Goal: Task Accomplishment & Management: Manage account settings

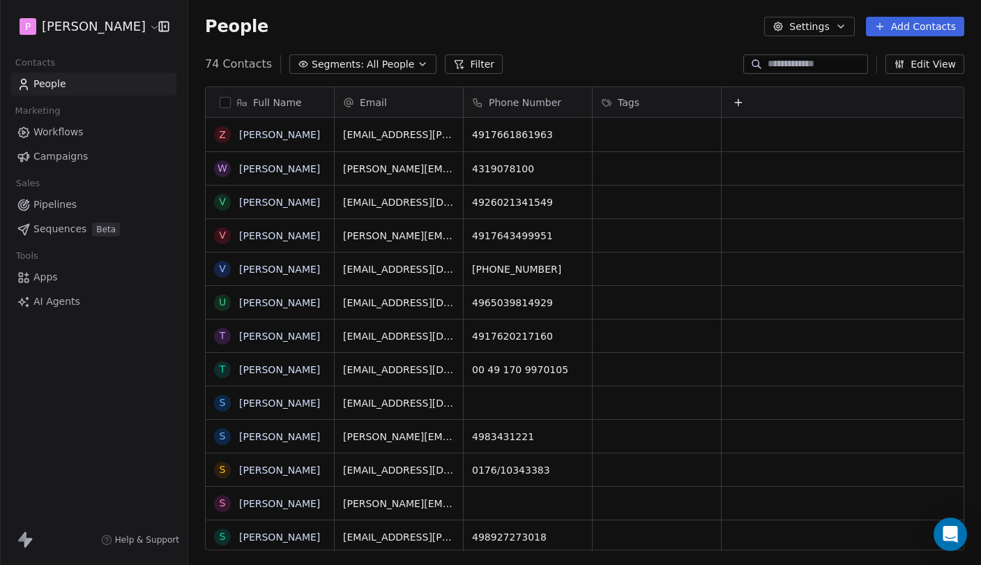
scroll to position [497, 793]
click at [274, 133] on link "[PERSON_NAME]" at bounding box center [279, 134] width 81 height 11
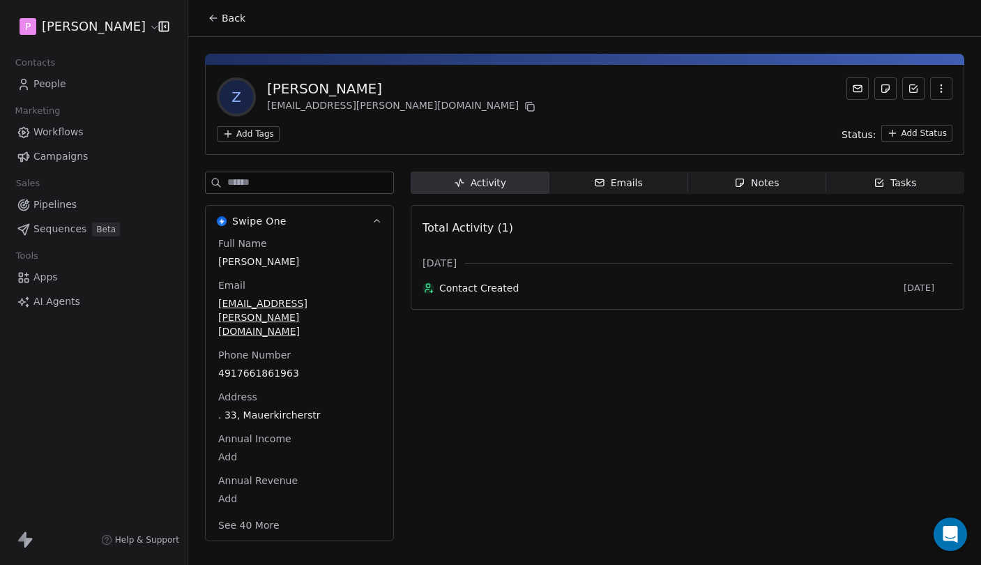
click at [649, 185] on span "Emails Emails" at bounding box center [618, 182] width 139 height 22
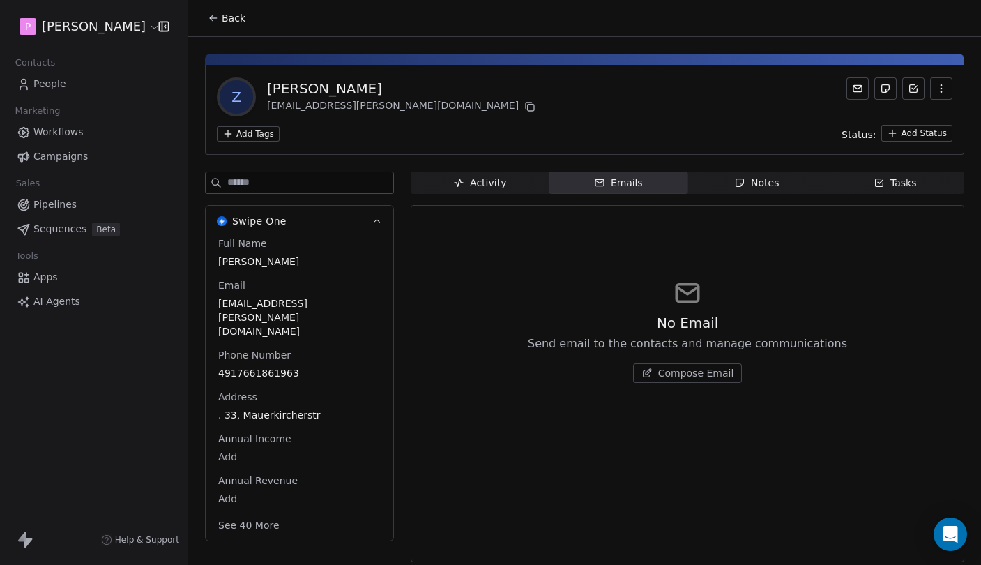
click at [473, 178] on div "Activity" at bounding box center [479, 183] width 53 height 15
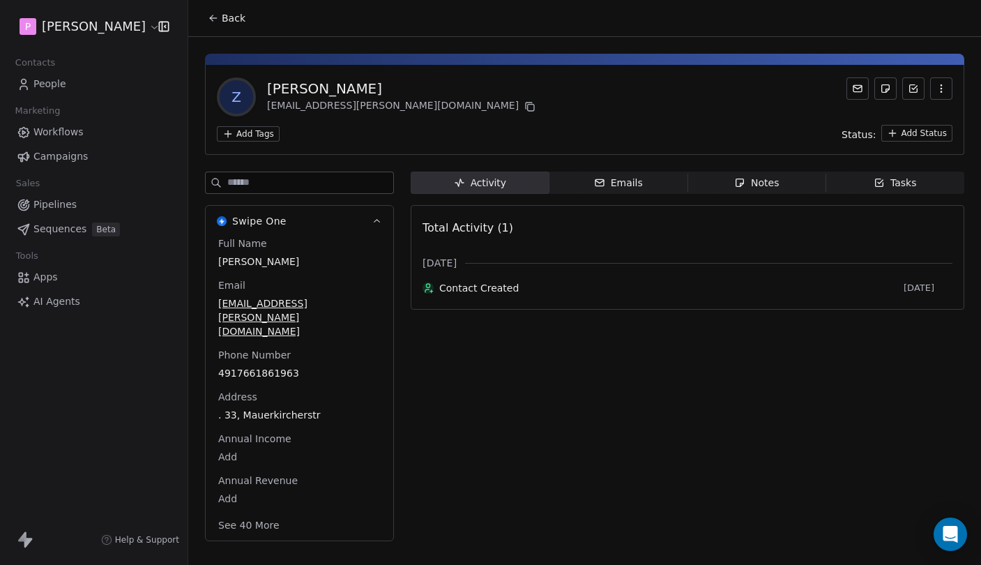
click at [762, 181] on div "Notes" at bounding box center [756, 183] width 45 height 15
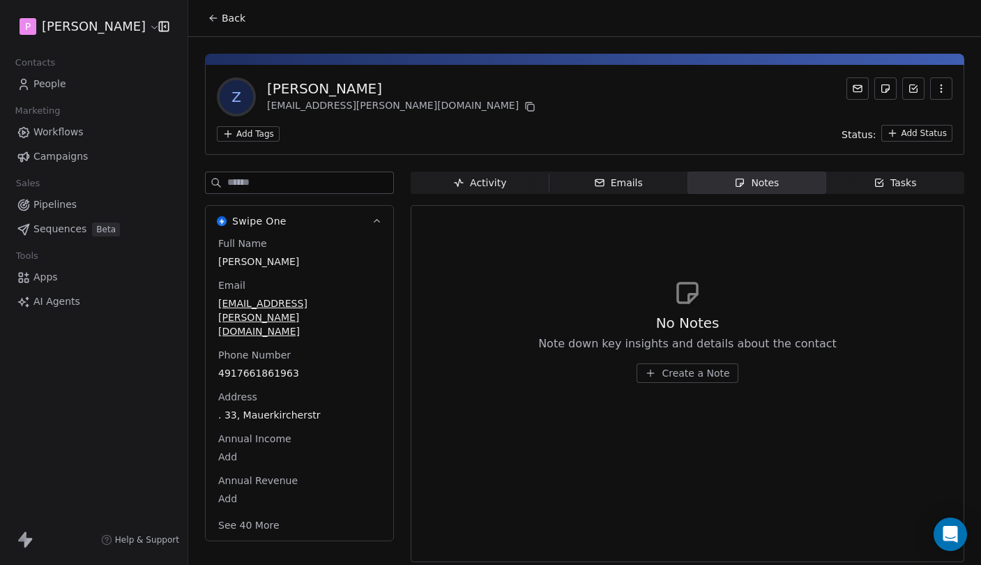
click at [895, 176] on div "Tasks" at bounding box center [894, 183] width 43 height 15
click at [489, 187] on div "Activity" at bounding box center [479, 183] width 53 height 15
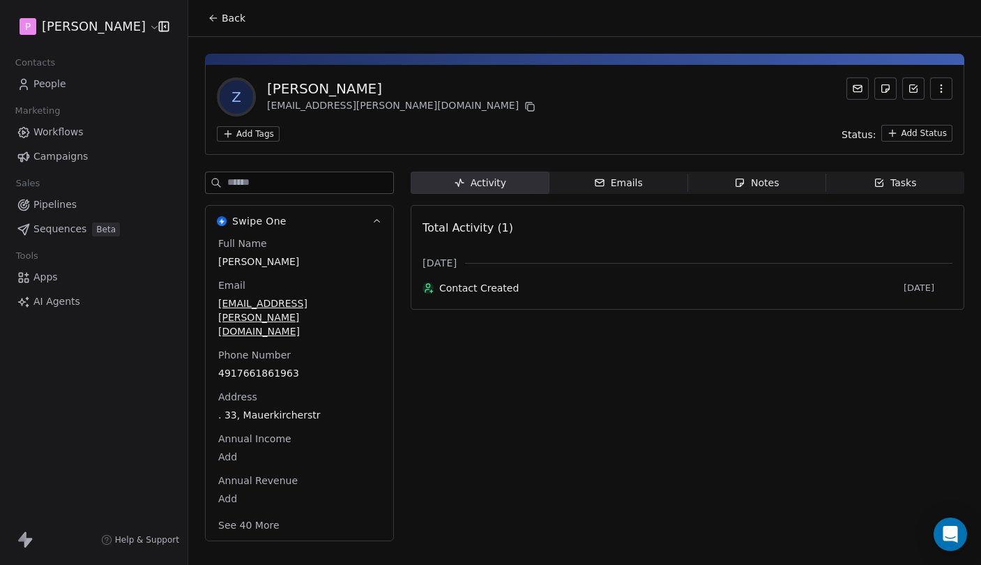
click at [250, 512] on button "See 40 More" at bounding box center [249, 524] width 78 height 25
click at [54, 235] on span "Sequences" at bounding box center [59, 229] width 53 height 15
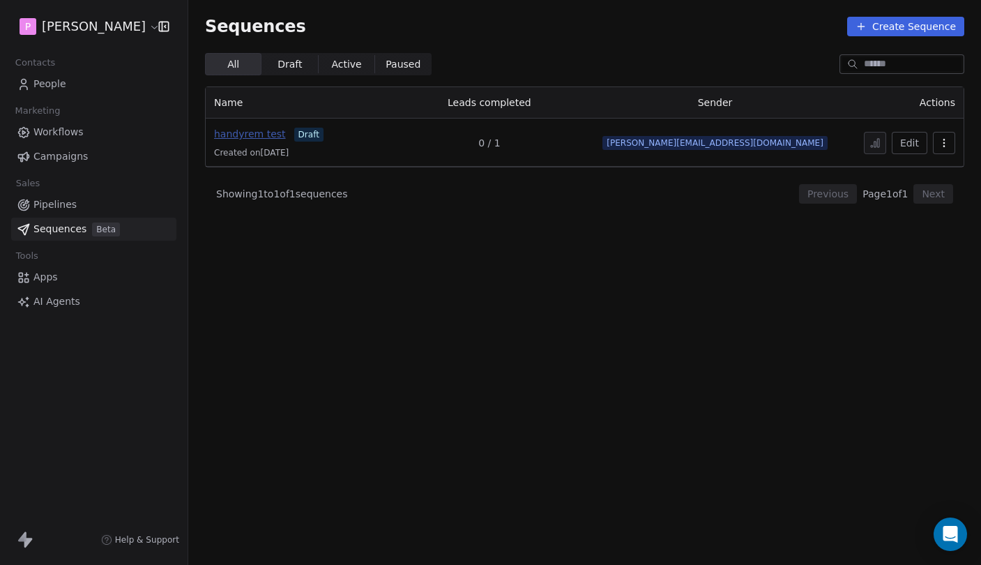
click at [256, 139] on span "handyrem test" at bounding box center [250, 133] width 72 height 11
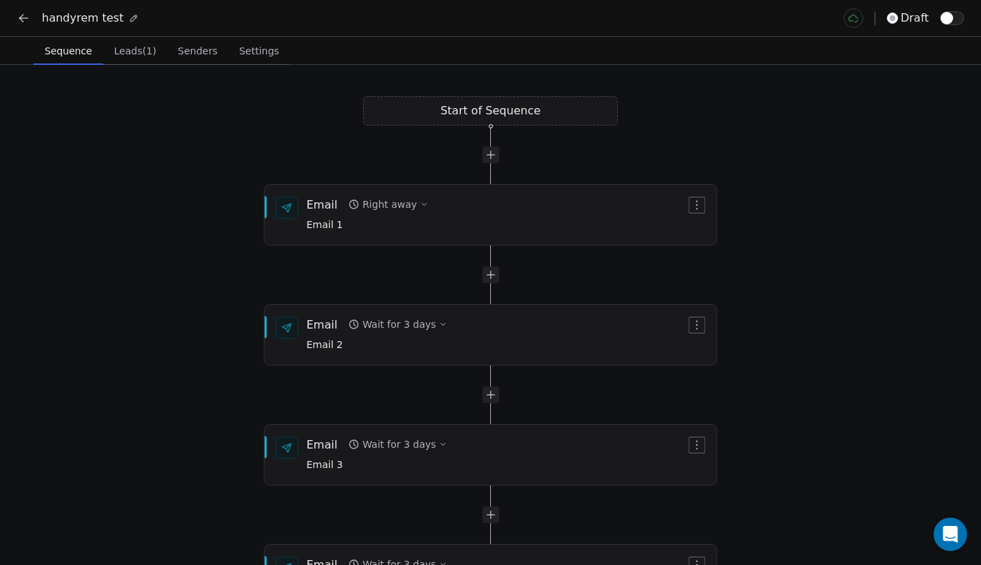
click at [143, 67] on div "Start of Sequence Email Right away Email 1 End of Sequence Email Wait for 3 day…" at bounding box center [490, 315] width 981 height 500
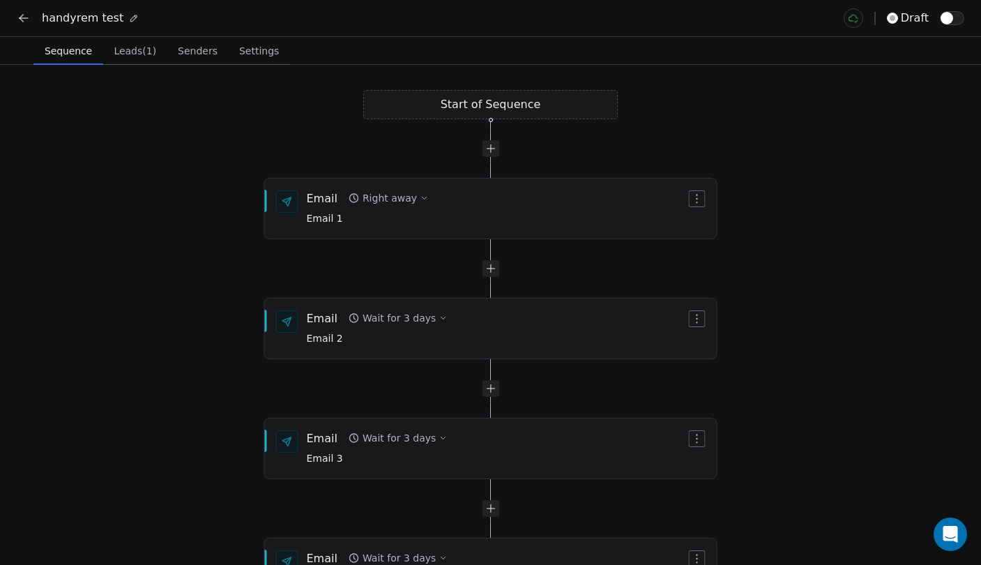
click at [134, 56] on span "Leads (1)" at bounding box center [135, 51] width 54 height 20
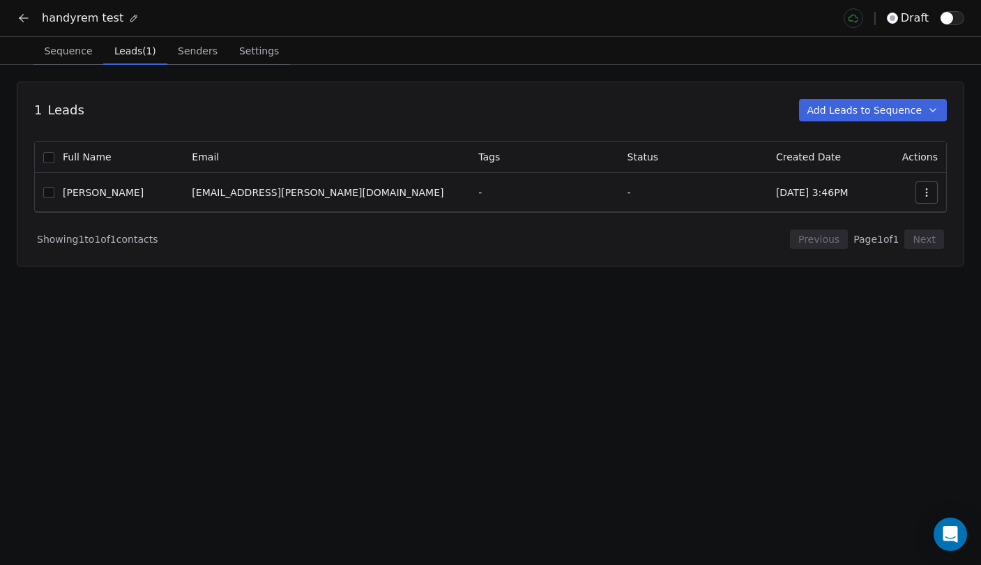
click at [924, 197] on icon "button" at bounding box center [926, 192] width 11 height 11
click at [928, 195] on html "handyrem test draft Sequence Sequence Leads (1) Leads (1) Senders Senders Setti…" at bounding box center [490, 282] width 981 height 565
click at [924, 196] on icon "button" at bounding box center [926, 192] width 11 height 11
click at [889, 227] on div "View contact" at bounding box center [866, 224] width 149 height 22
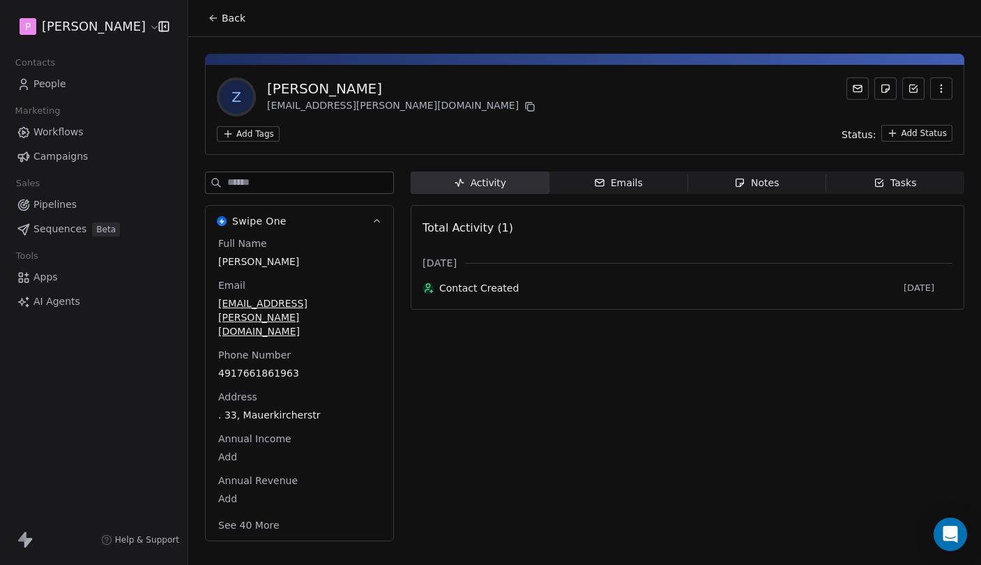
click at [450, 260] on span "Aug 2025" at bounding box center [439, 263] width 34 height 14
click at [491, 243] on div "Total Activity (1) Aug 2025 Contact Created 13 days ago" at bounding box center [687, 257] width 530 height 86
click at [505, 243] on div "Total Activity (1) Aug 2025 Contact Created 13 days ago" at bounding box center [687, 257] width 530 height 86
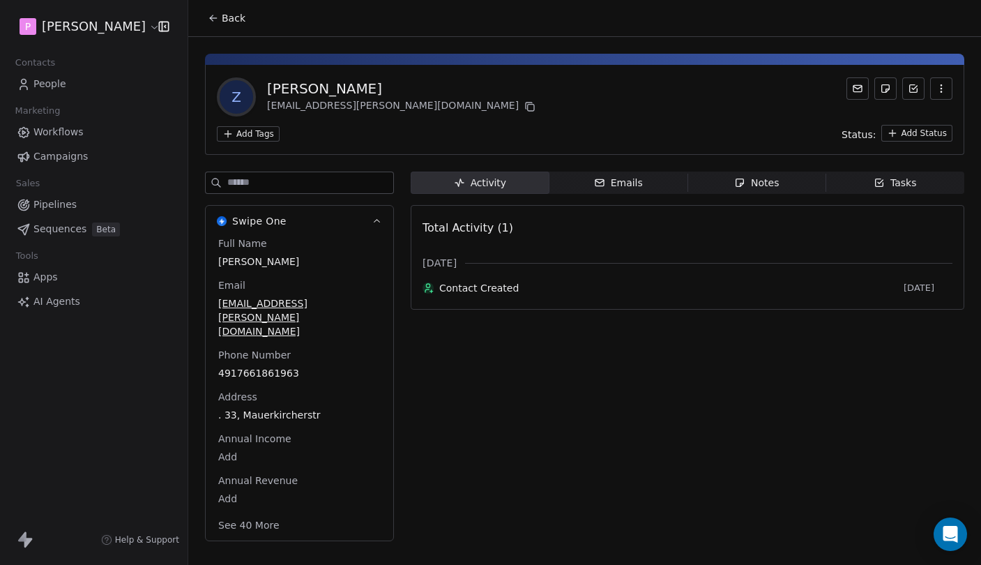
click at [885, 182] on div "Tasks" at bounding box center [894, 183] width 43 height 15
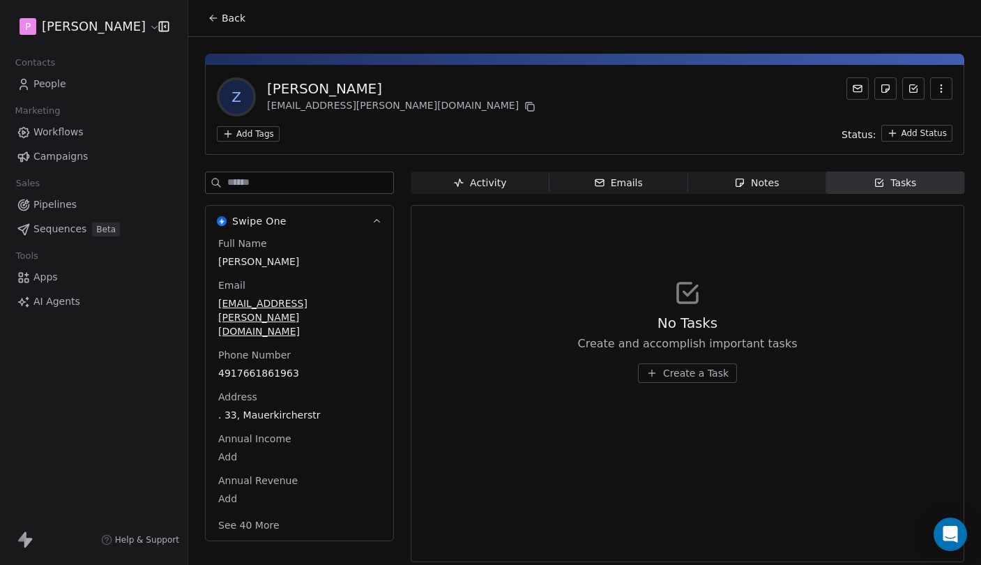
click at [820, 181] on span "Notes Notes" at bounding box center [756, 182] width 139 height 22
click at [625, 188] on div "Emails" at bounding box center [618, 183] width 49 height 15
click at [484, 184] on div "Activity" at bounding box center [479, 183] width 53 height 15
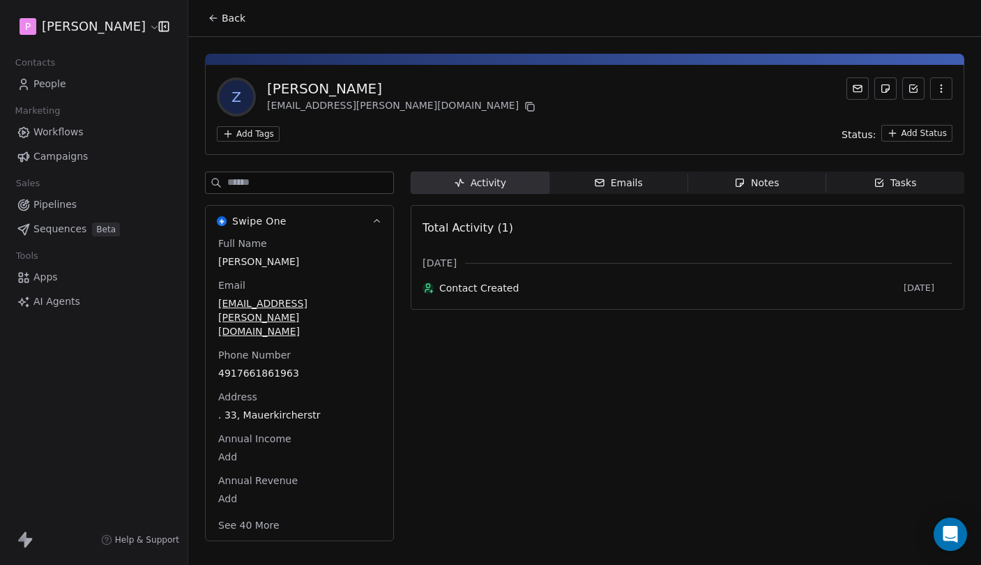
click at [379, 219] on icon "button" at bounding box center [377, 221] width 10 height 10
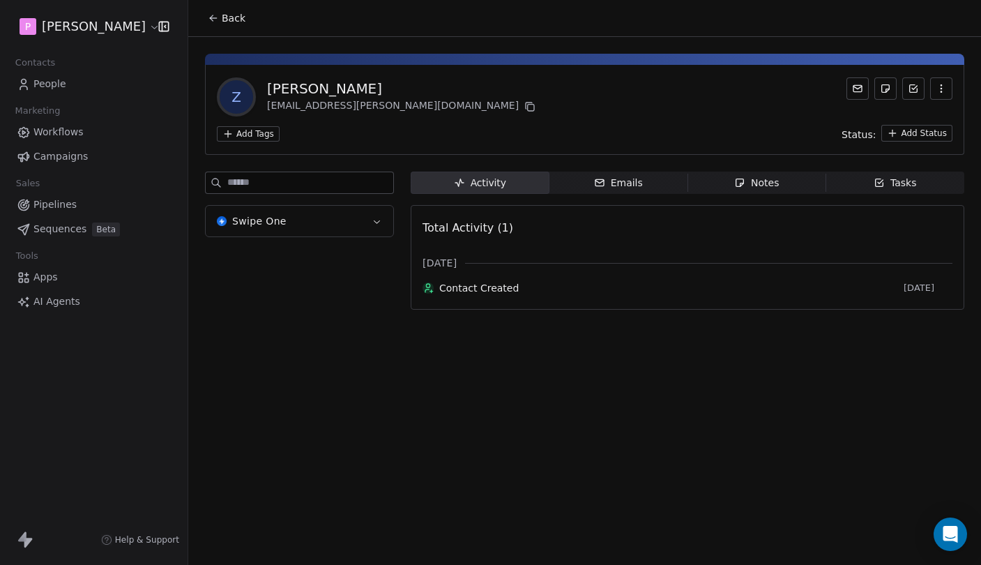
click at [378, 220] on icon "button" at bounding box center [377, 221] width 10 height 10
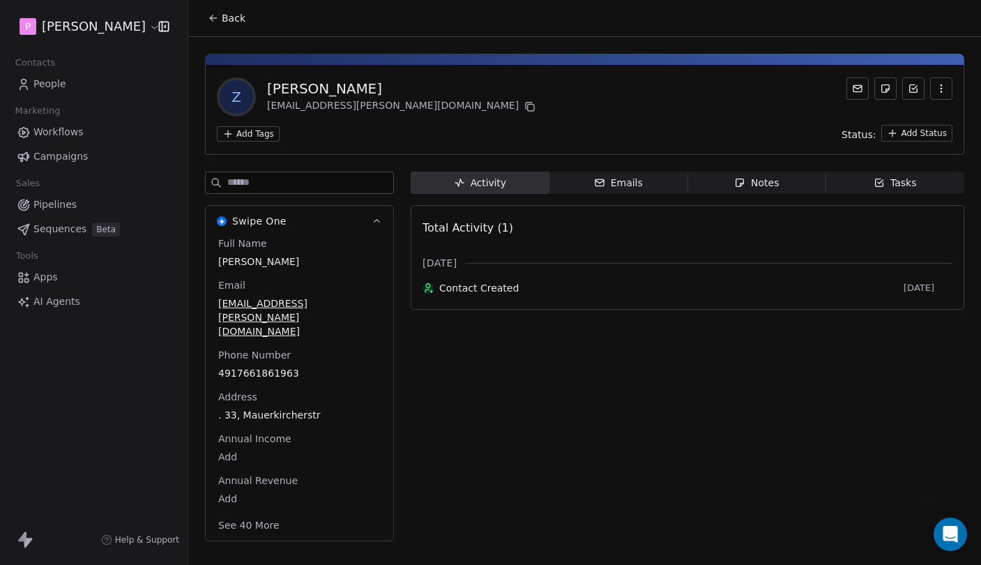
click at [936, 91] on icon "button" at bounding box center [940, 88] width 11 height 11
click at [220, 21] on button "Back" at bounding box center [226, 18] width 54 height 25
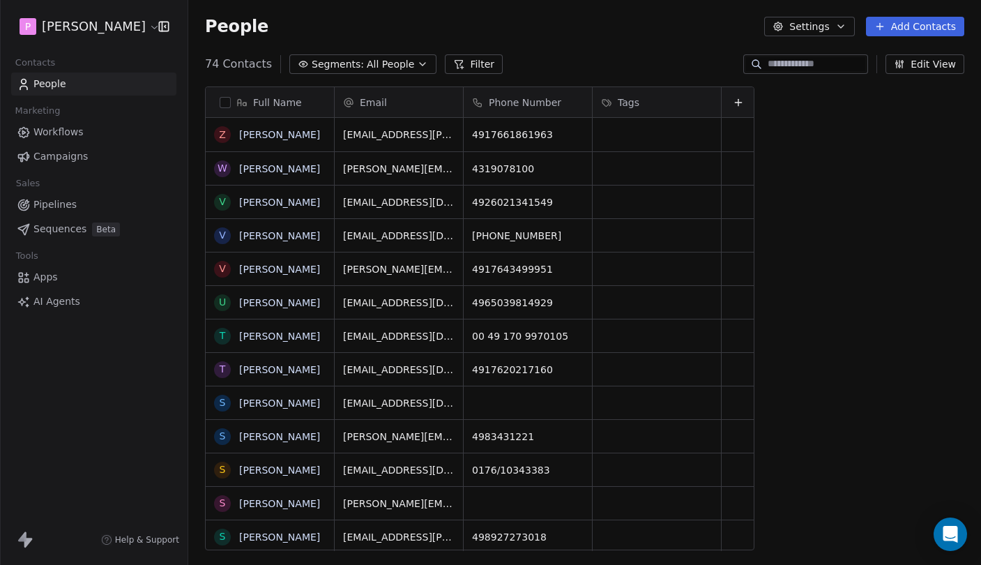
scroll to position [497, 793]
click at [271, 135] on link "[PERSON_NAME]" at bounding box center [279, 134] width 81 height 11
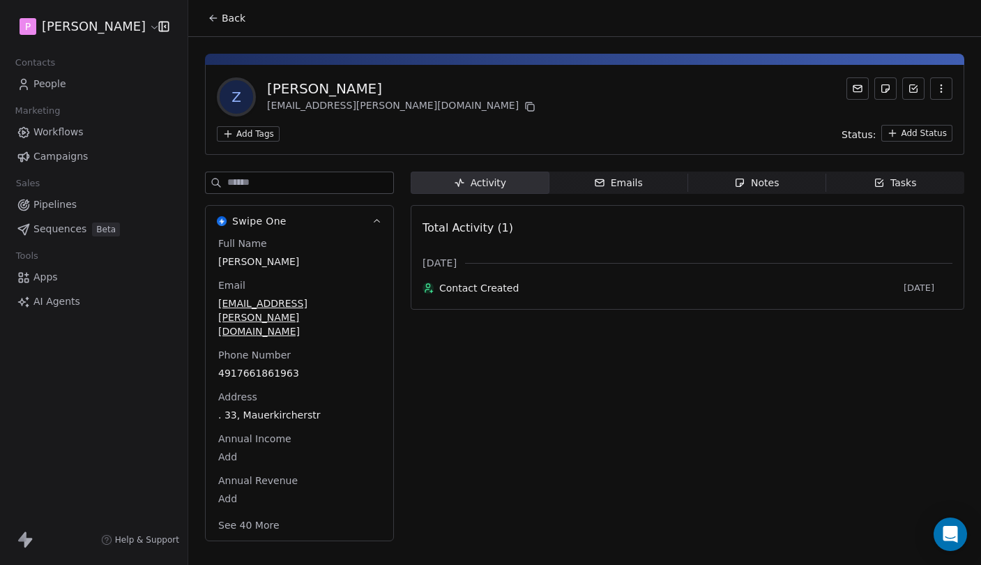
click at [588, 185] on span "Emails Emails" at bounding box center [618, 182] width 139 height 22
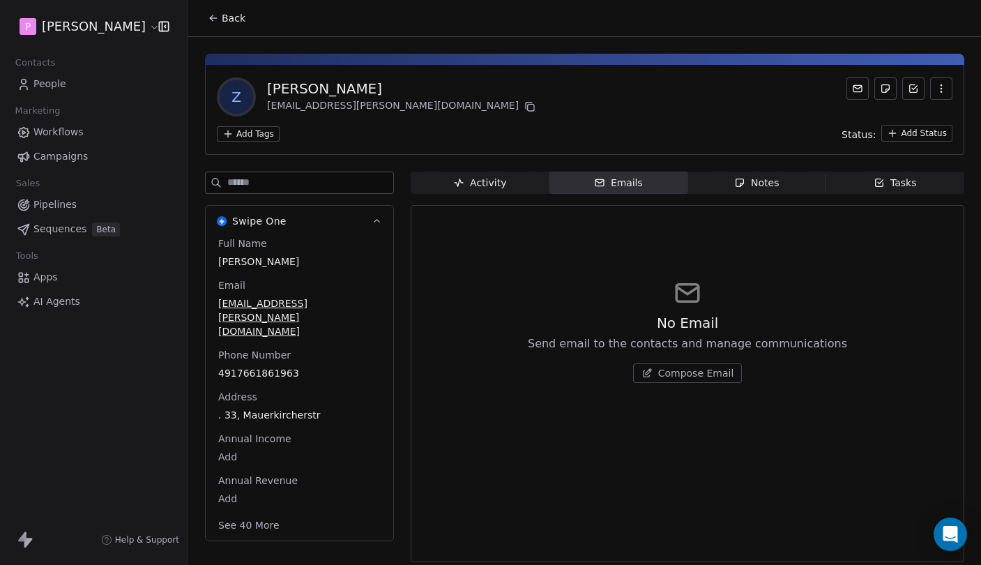
click at [748, 191] on span "Notes Notes" at bounding box center [756, 182] width 139 height 22
click at [875, 181] on icon "button" at bounding box center [878, 182] width 11 height 11
click at [759, 187] on div "Notes" at bounding box center [756, 183] width 45 height 15
click at [636, 186] on div "Emails" at bounding box center [618, 183] width 49 height 15
click at [503, 181] on div "Activity" at bounding box center [479, 183] width 53 height 15
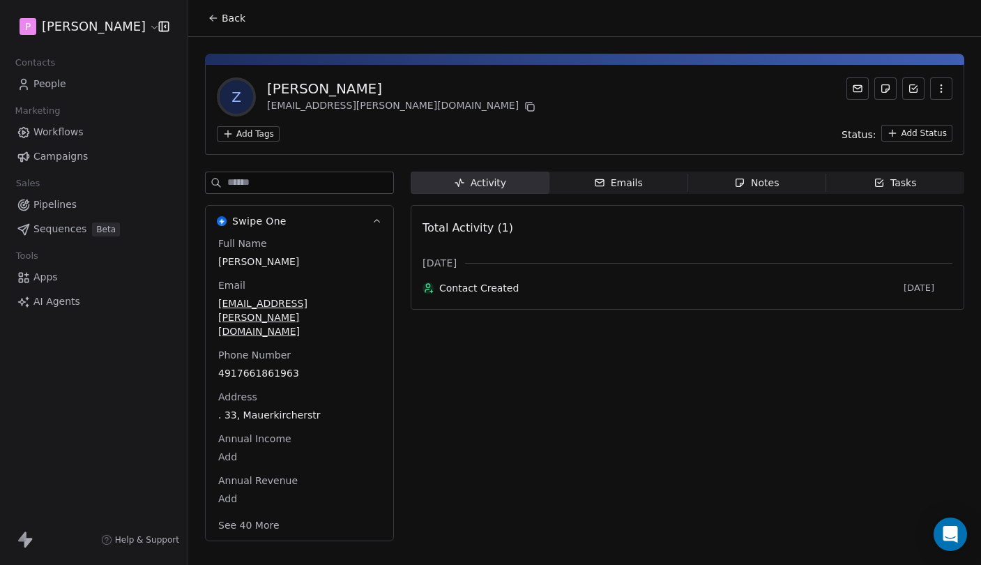
click at [224, 20] on span "Back" at bounding box center [234, 18] width 24 height 14
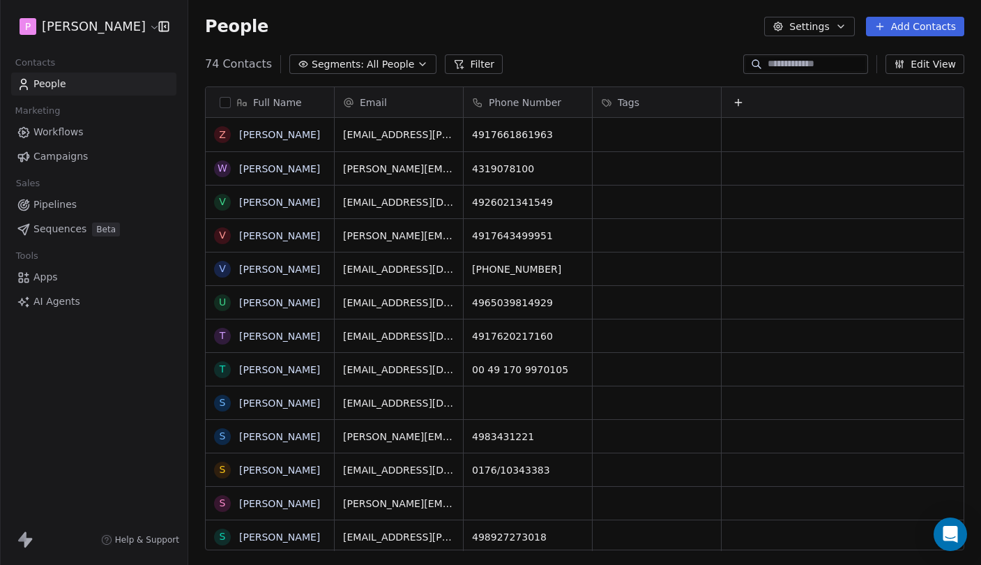
scroll to position [497, 793]
click at [273, 169] on link "Wolfgang Rousil" at bounding box center [279, 168] width 81 height 11
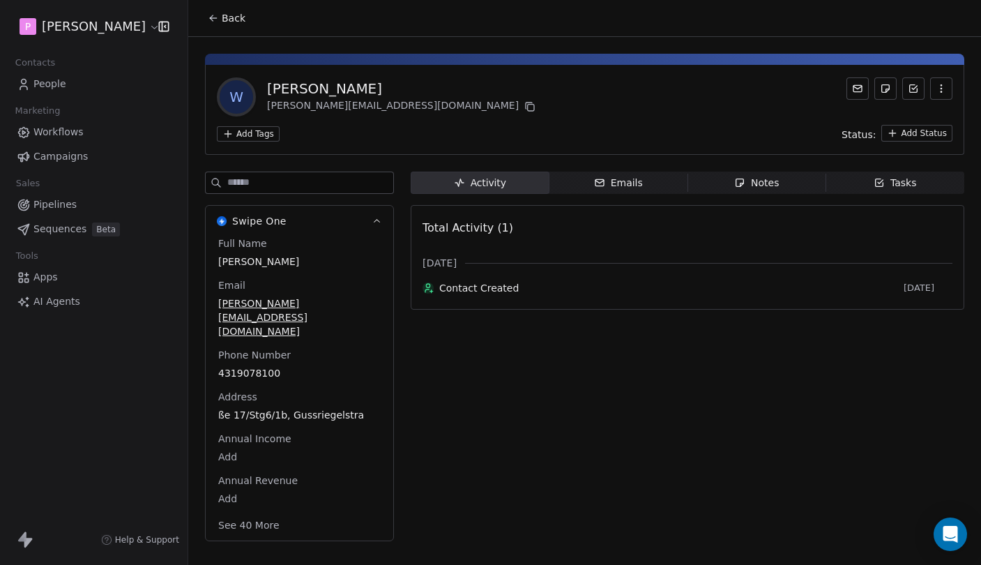
click at [227, 43] on div "W Wolfgang Rousil wolfgang.rousil@viterma.com Add Tags Status: Add Status Swipe…" at bounding box center [584, 293] width 793 height 512
click at [224, 24] on span "Back" at bounding box center [234, 18] width 24 height 14
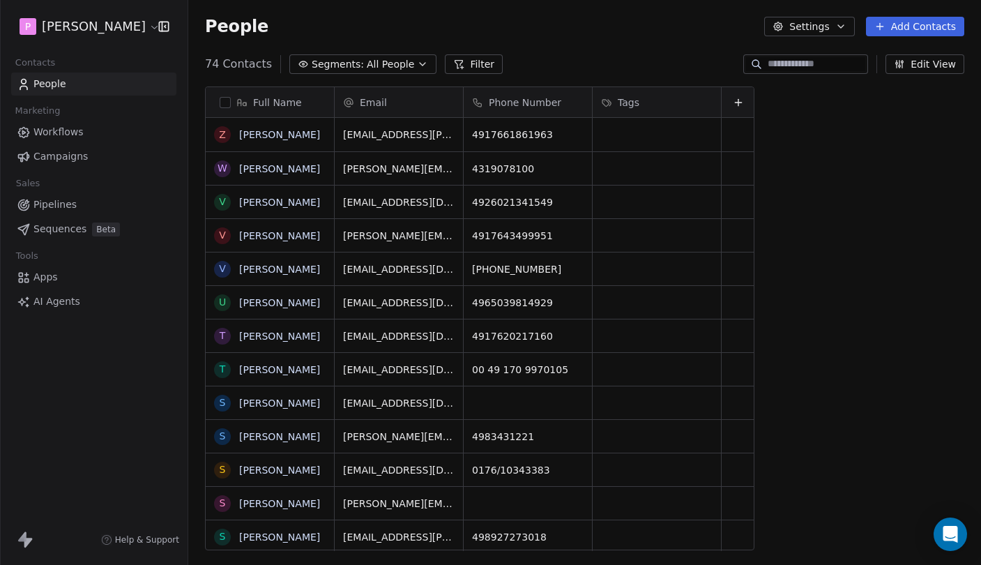
scroll to position [497, 793]
click at [67, 224] on span "Sequences" at bounding box center [59, 229] width 53 height 15
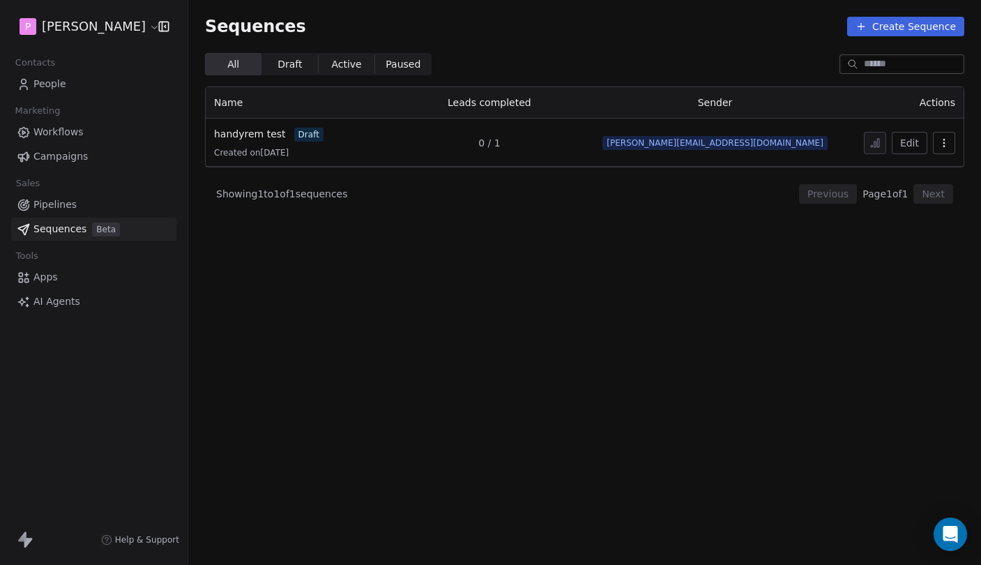
click at [945, 139] on icon "button" at bounding box center [943, 142] width 11 height 11
click at [262, 131] on html "P Pedro Contacts People Marketing Workflows Campaigns Sales Pipelines Sequences…" at bounding box center [490, 282] width 981 height 565
click at [254, 136] on span "handyrem test" at bounding box center [250, 133] width 72 height 11
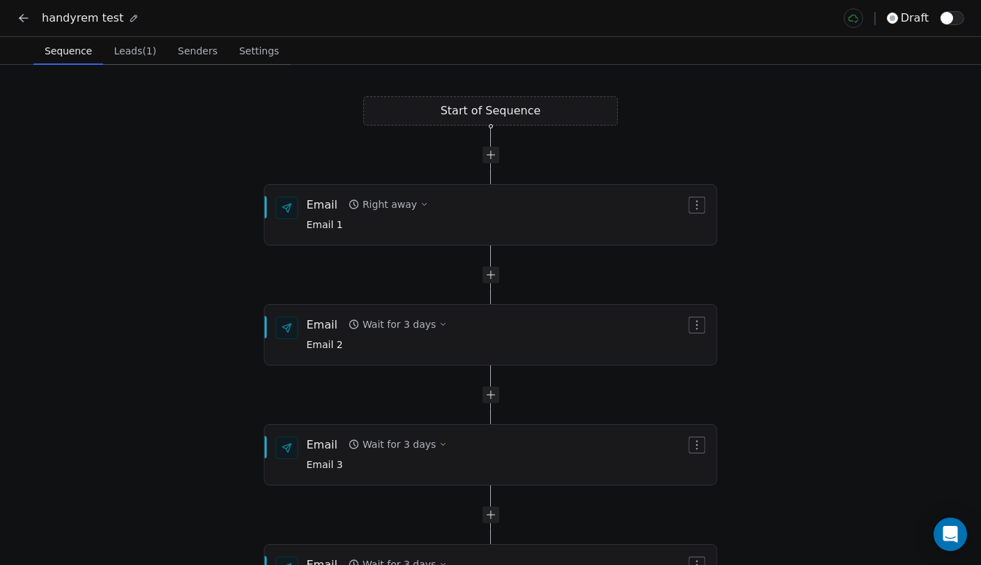
click at [949, 21] on span "button" at bounding box center [946, 18] width 13 height 13
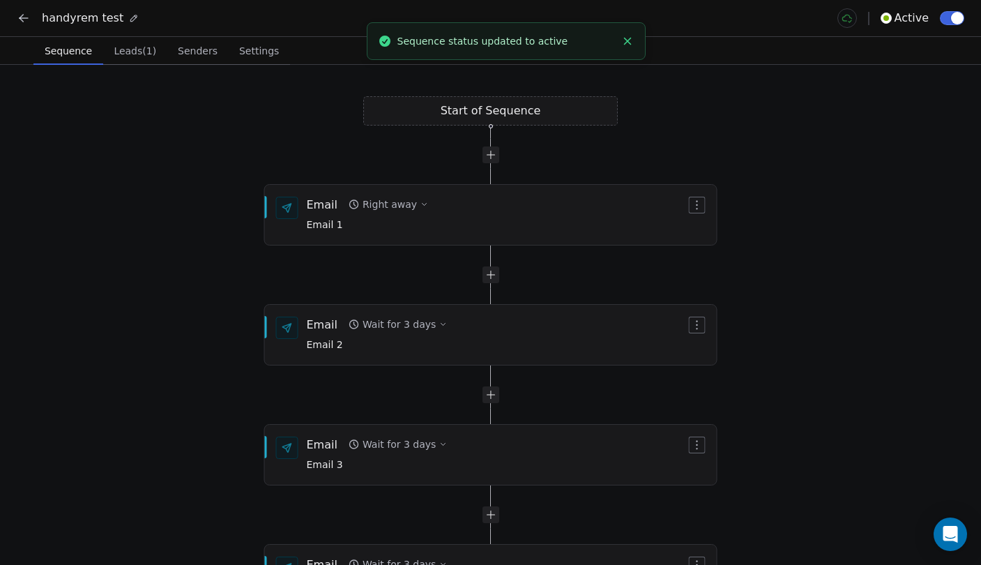
click at [132, 54] on span "Leads (1)" at bounding box center [135, 51] width 54 height 20
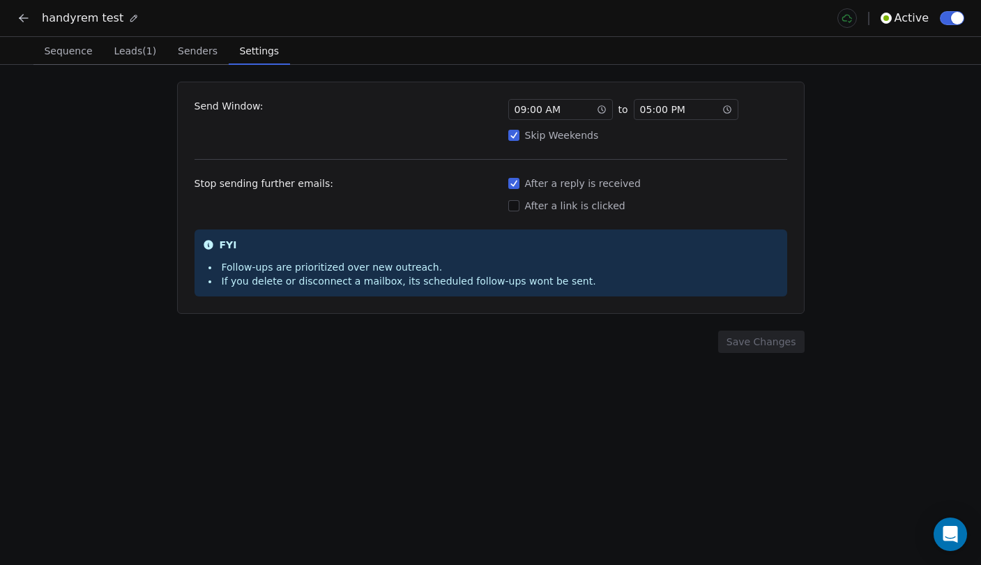
click at [254, 44] on span "Settings" at bounding box center [259, 51] width 50 height 20
click at [22, 26] on button at bounding box center [24, 18] width 20 height 20
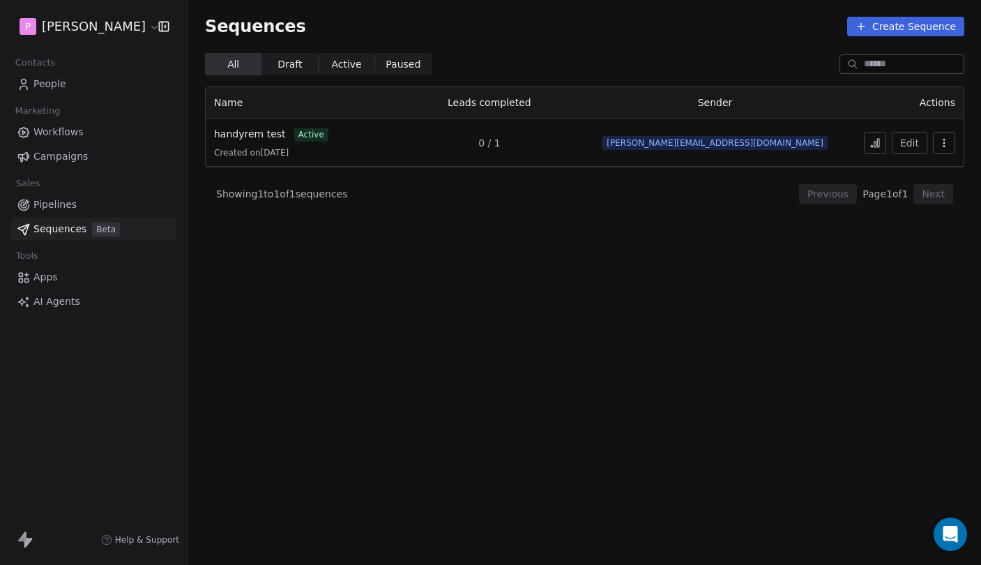
click at [384, 360] on section "Sequences Create Sequence All All Draft Draft Active Active Paused Paused Name …" at bounding box center [584, 282] width 793 height 565
click at [420, 368] on section "Sequences Create Sequence All All Draft Draft Active Active Paused Paused Name …" at bounding box center [584, 282] width 793 height 565
click at [272, 190] on span "Showing 1 to 1 of 1 sequences" at bounding box center [282, 194] width 132 height 14
click at [273, 190] on span "Showing 1 to 1 of 1 sequences" at bounding box center [282, 194] width 132 height 14
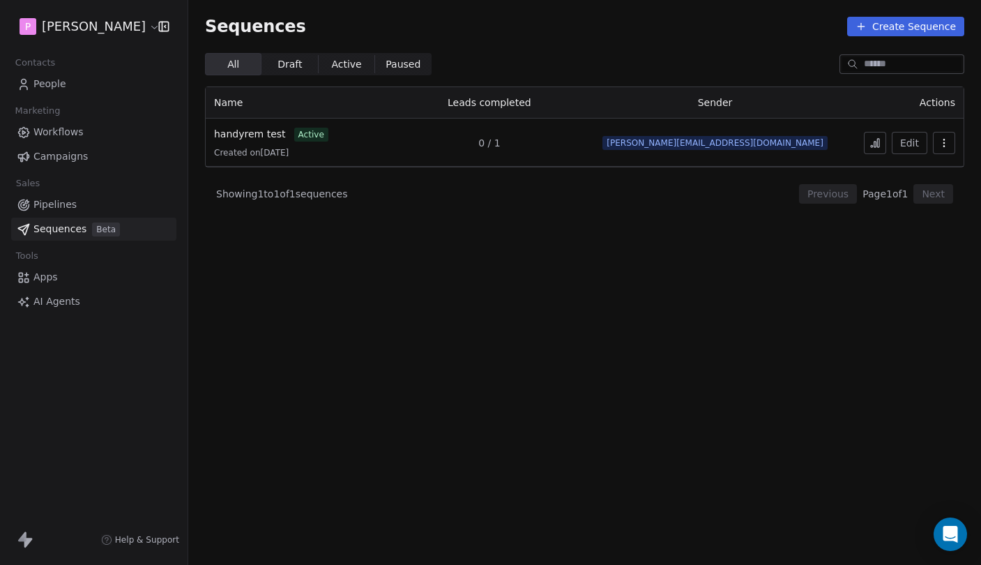
click at [273, 190] on span "Showing 1 to 1 of 1 sequences" at bounding box center [282, 194] width 132 height 14
click at [286, 194] on span "Showing 1 to 1 of 1 sequences" at bounding box center [282, 194] width 132 height 14
click at [297, 194] on span "Showing 1 to 1 of 1 sequences" at bounding box center [282, 194] width 132 height 14
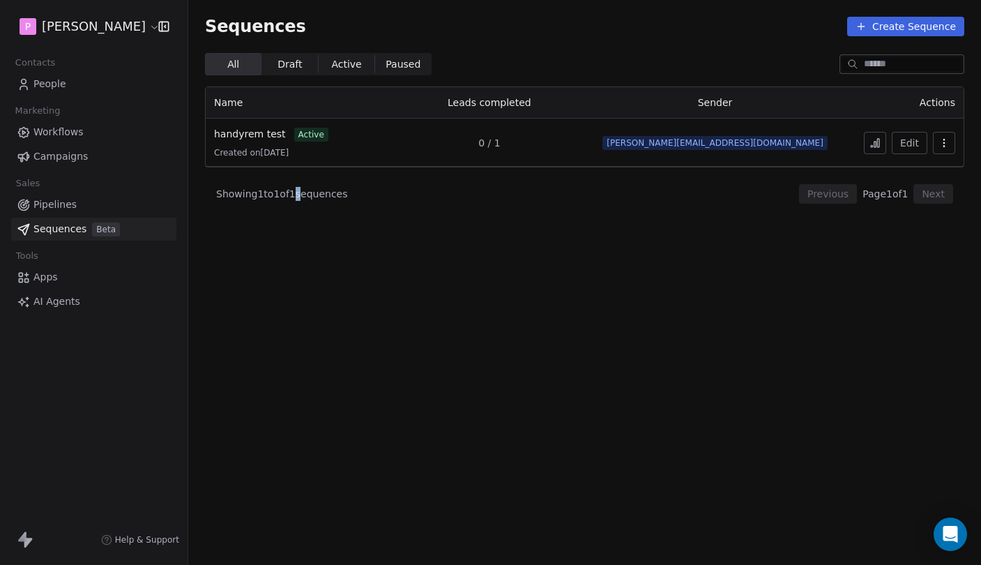
click at [304, 194] on span "Showing 1 to 1 of 1 sequences" at bounding box center [282, 194] width 132 height 14
click at [308, 194] on span "Showing 1 to 1 of 1 sequences" at bounding box center [282, 194] width 132 height 14
click at [280, 191] on span "Showing 1 to 1 of 1 sequences" at bounding box center [282, 194] width 132 height 14
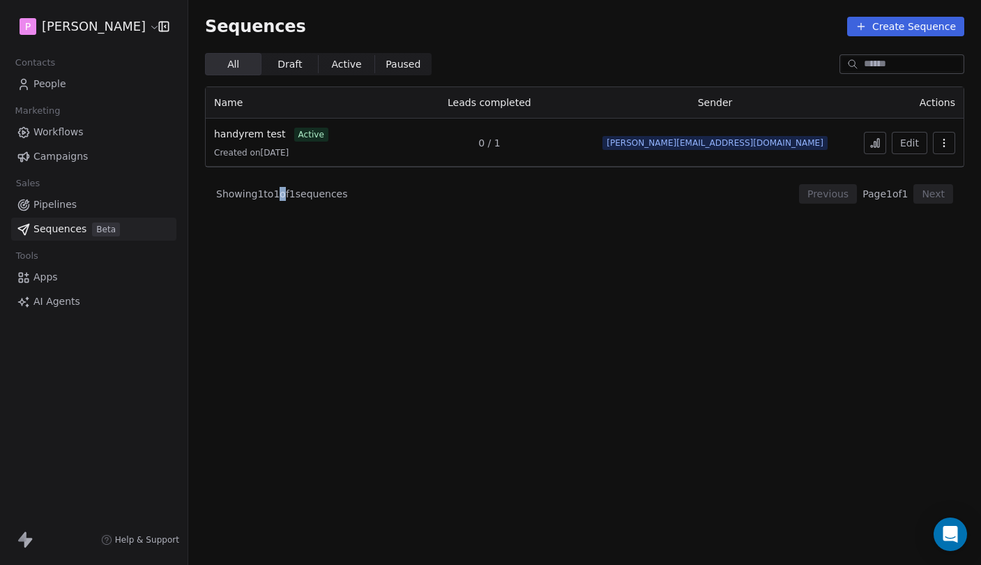
click at [280, 191] on span "Showing 1 to 1 of 1 sequences" at bounding box center [282, 194] width 132 height 14
click at [291, 192] on span "Showing 1 to 1 of 1 sequences" at bounding box center [282, 194] width 132 height 14
click at [309, 187] on span "Showing 1 to 1 of 1 sequences" at bounding box center [282, 194] width 132 height 14
click at [316, 197] on span "Showing 1 to 1 of 1 sequences" at bounding box center [282, 194] width 132 height 14
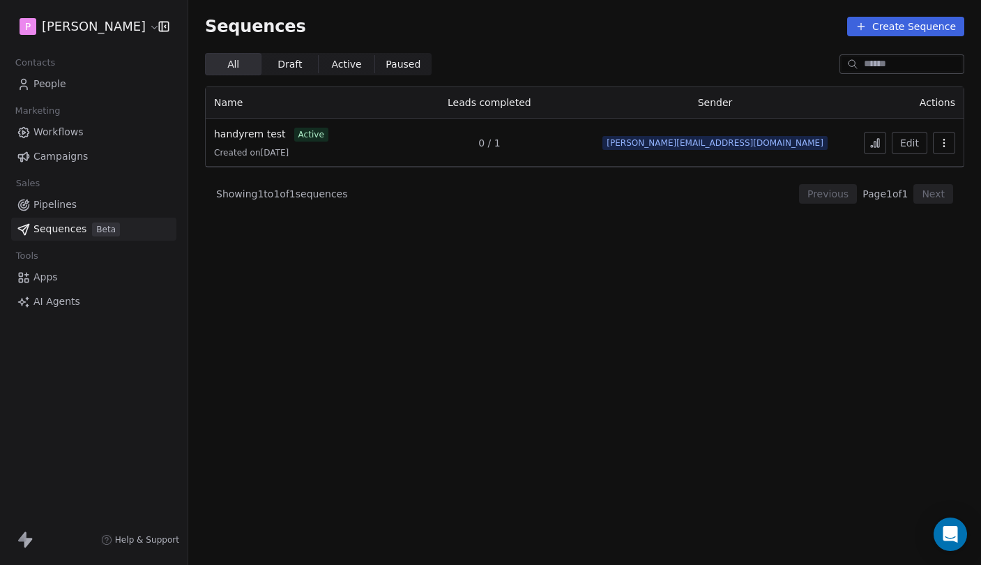
click at [316, 197] on span "Showing 1 to 1 of 1 sequences" at bounding box center [282, 194] width 132 height 14
click at [325, 197] on span "Showing 1 to 1 of 1 sequences" at bounding box center [282, 194] width 132 height 14
click at [331, 197] on span "Showing 1 to 1 of 1 sequences" at bounding box center [282, 194] width 132 height 14
click at [82, 82] on link "People" at bounding box center [93, 83] width 165 height 23
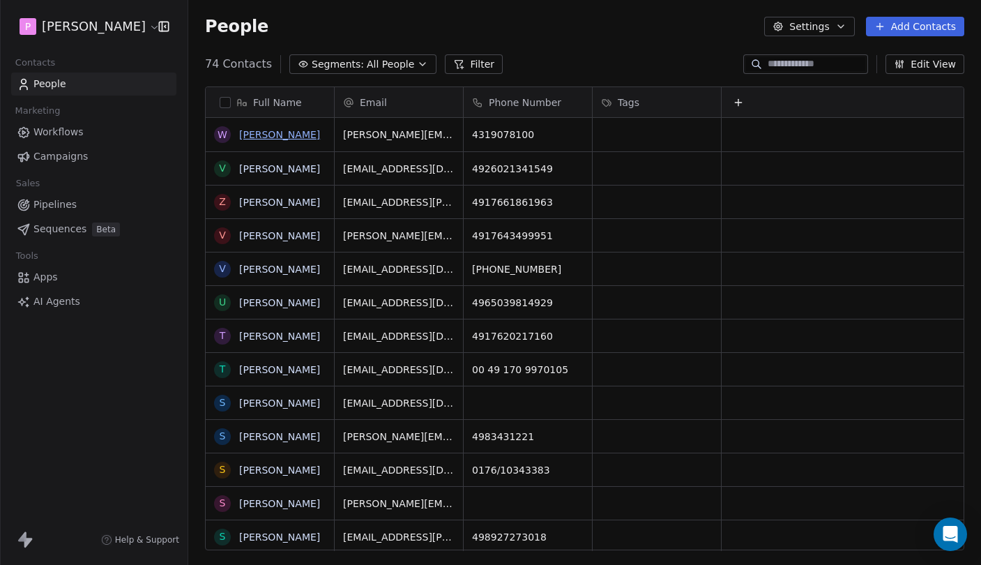
scroll to position [497, 793]
click at [270, 135] on link "[PERSON_NAME]" at bounding box center [279, 134] width 81 height 11
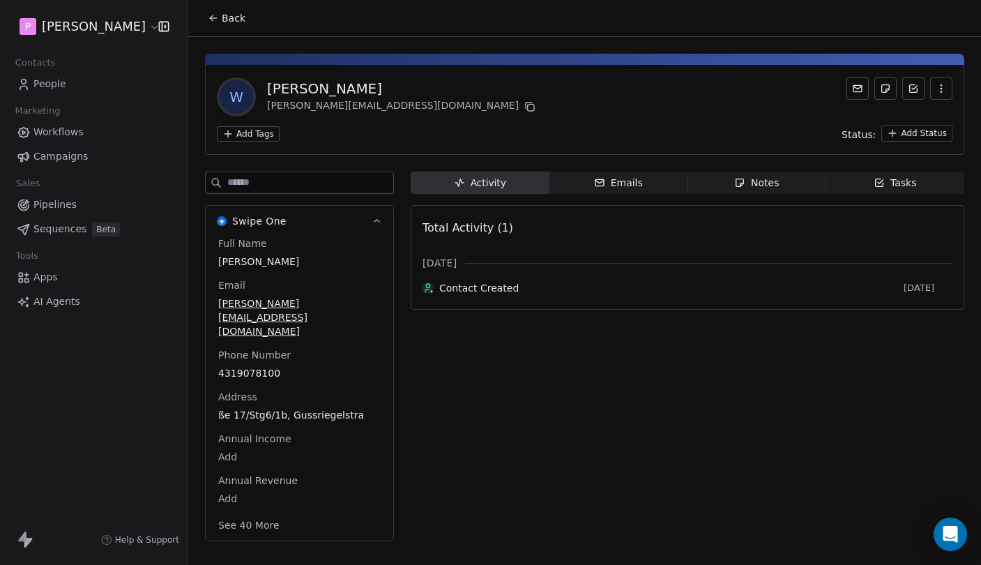
click at [227, 26] on button "Back" at bounding box center [226, 18] width 54 height 25
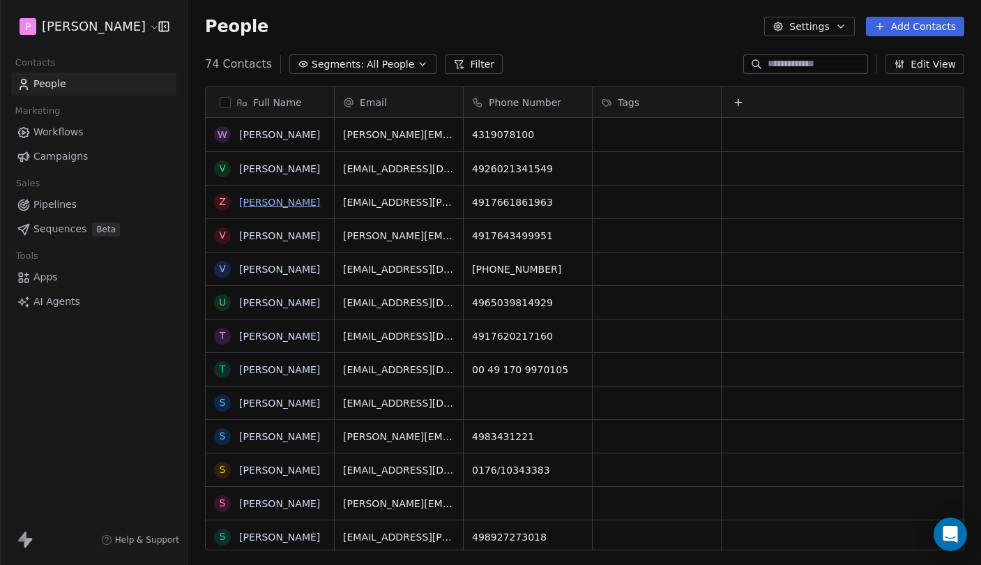
click at [295, 206] on link "[PERSON_NAME]" at bounding box center [279, 202] width 81 height 11
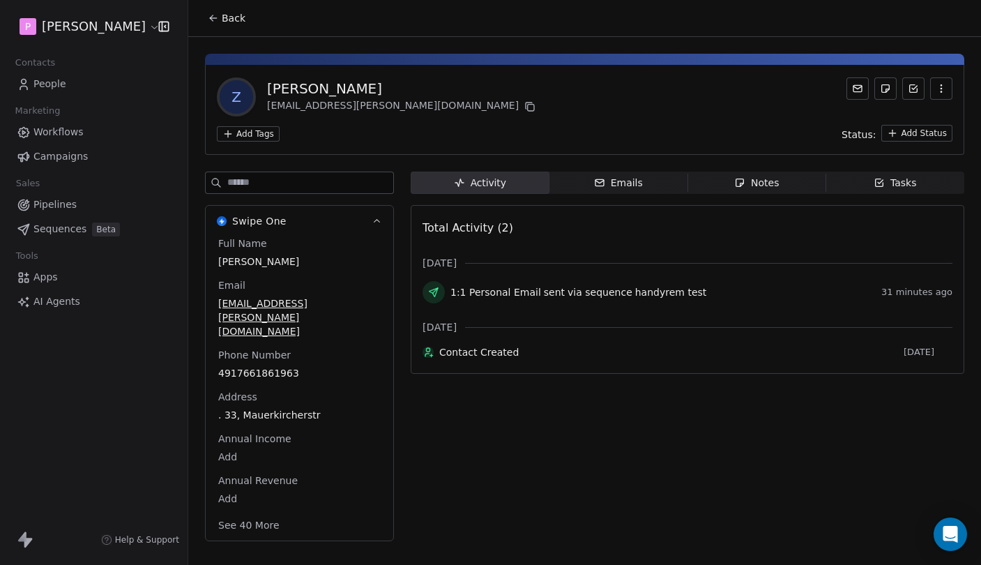
click at [571, 293] on span "via sequence" at bounding box center [599, 292] width 65 height 14
click at [547, 289] on span "sent" at bounding box center [554, 292] width 21 height 14
click at [567, 291] on span "via sequence" at bounding box center [599, 292] width 65 height 14
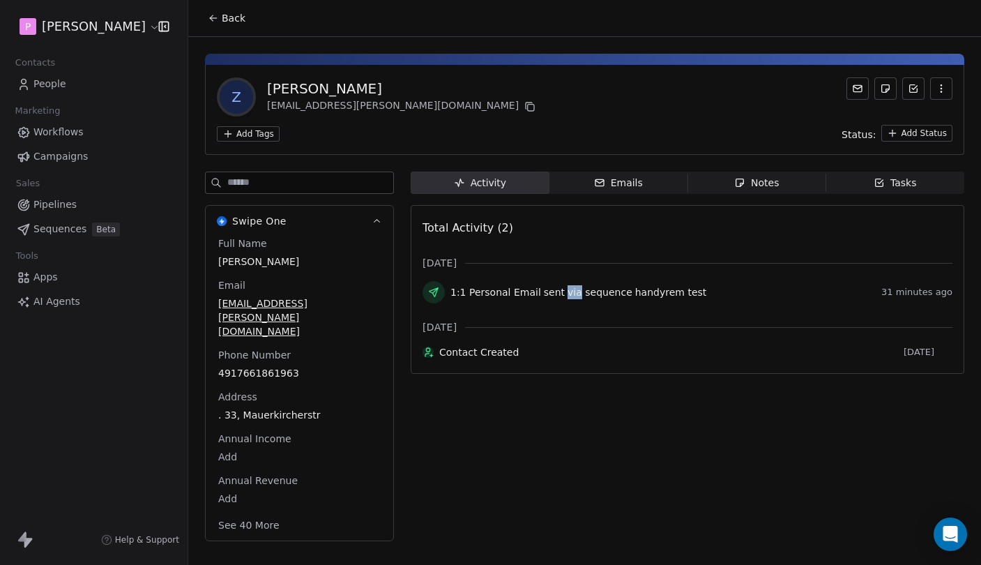
click at [567, 291] on span "via sequence" at bounding box center [599, 292] width 65 height 14
click at [501, 291] on span "1:1 Personal Email" at bounding box center [495, 292] width 91 height 14
click at [517, 291] on span "1:1 Personal Email" at bounding box center [495, 292] width 91 height 14
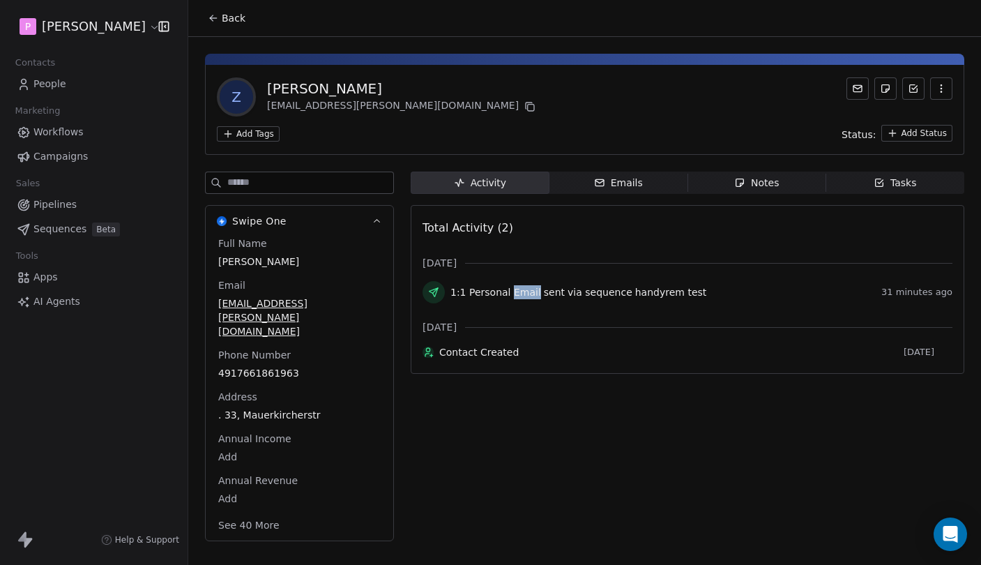
click at [531, 291] on div "1:1 Personal Email sent via sequence handyrem test" at bounding box center [662, 292] width 425 height 14
click at [544, 291] on span "sent" at bounding box center [554, 292] width 21 height 14
click at [576, 291] on span "via sequence" at bounding box center [599, 292] width 65 height 14
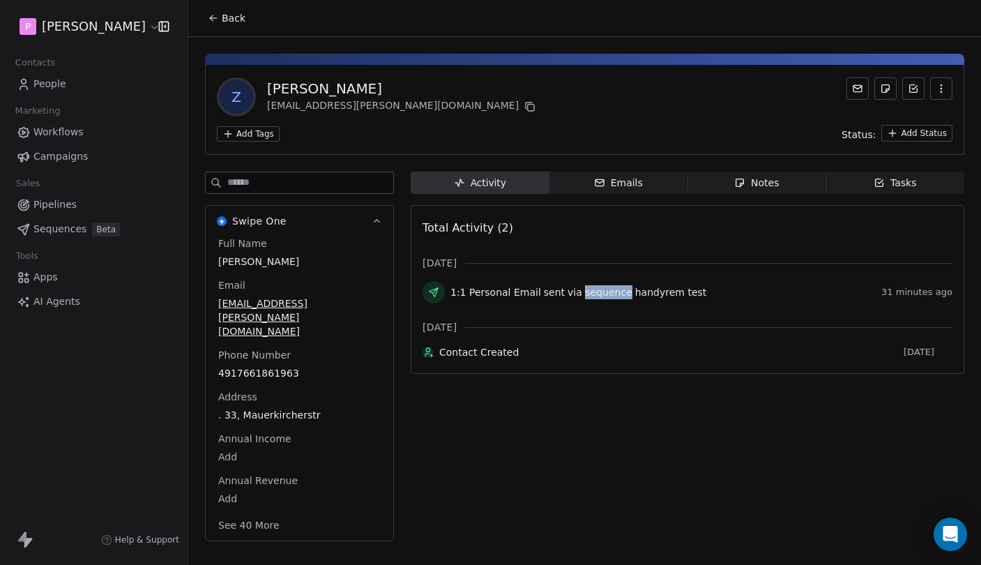
click at [576, 291] on span "via sequence" at bounding box center [599, 292] width 65 height 14
click at [606, 291] on span "via sequence" at bounding box center [599, 292] width 65 height 14
click at [635, 292] on span "handyrem test" at bounding box center [671, 292] width 72 height 14
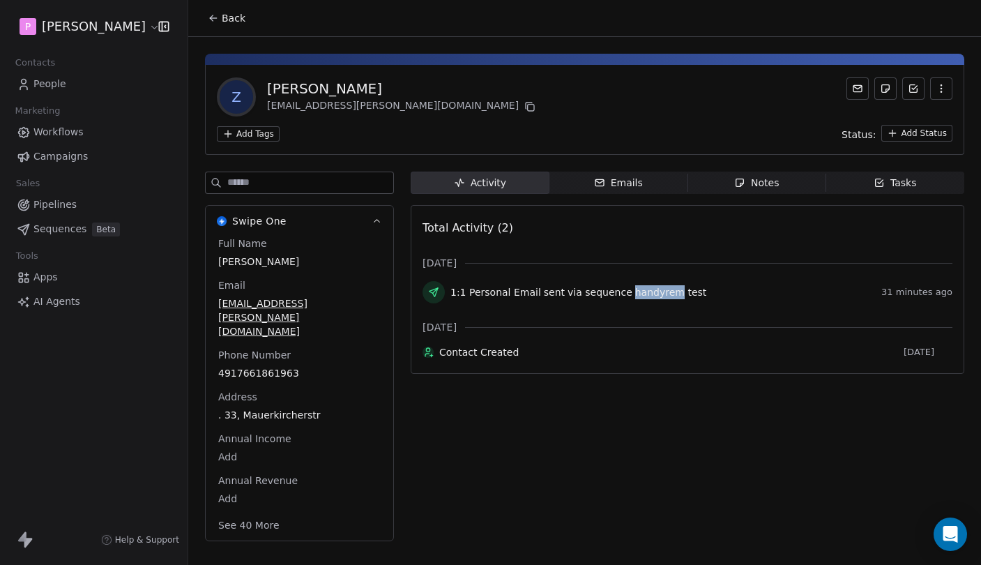
click at [226, 13] on span "Back" at bounding box center [234, 18] width 24 height 14
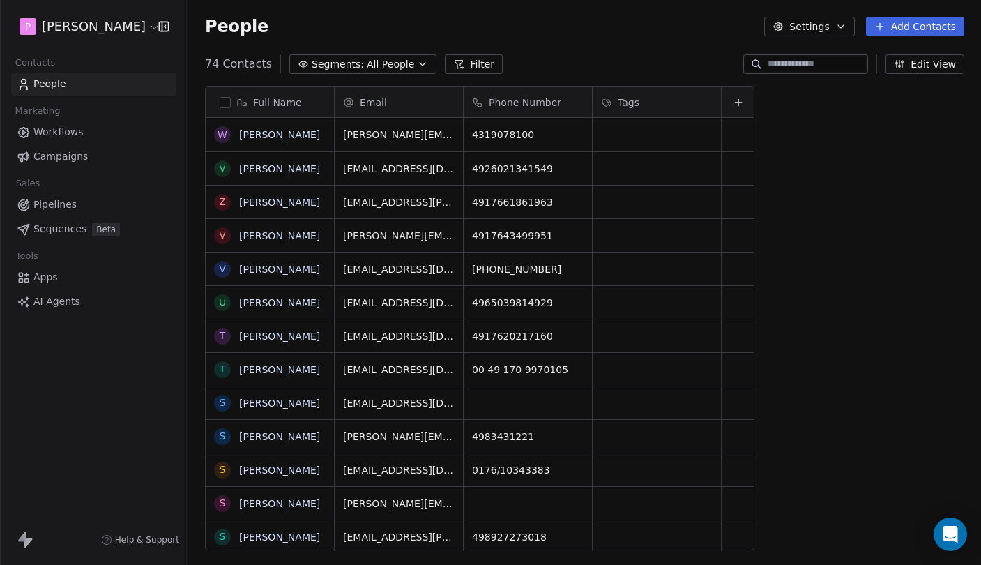
scroll to position [497, 793]
click at [63, 226] on span "Sequences" at bounding box center [59, 229] width 53 height 15
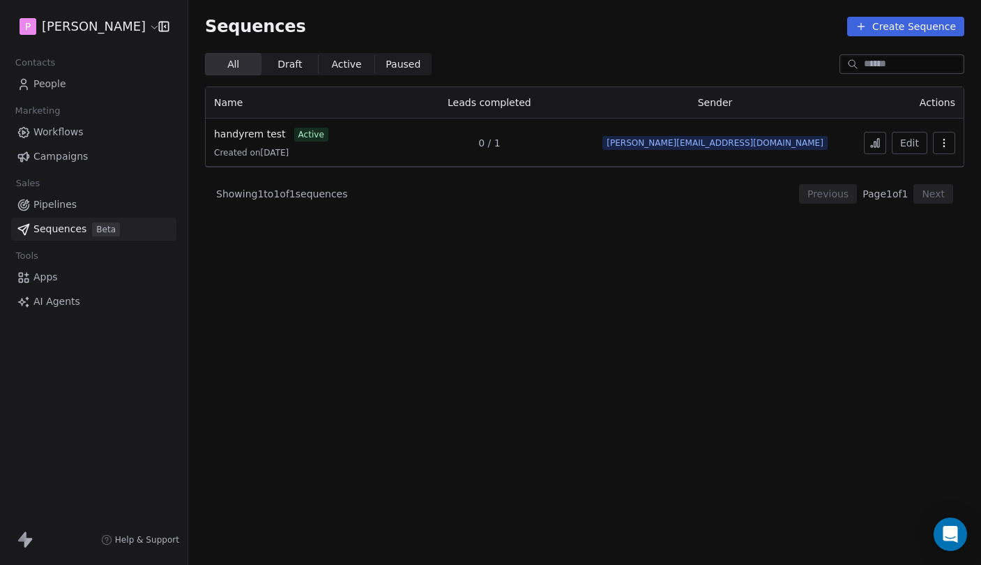
click at [251, 142] on div "handyrem test active Created on [DATE]" at bounding box center [300, 142] width 172 height 31
click at [251, 132] on span "handyrem test" at bounding box center [250, 133] width 72 height 11
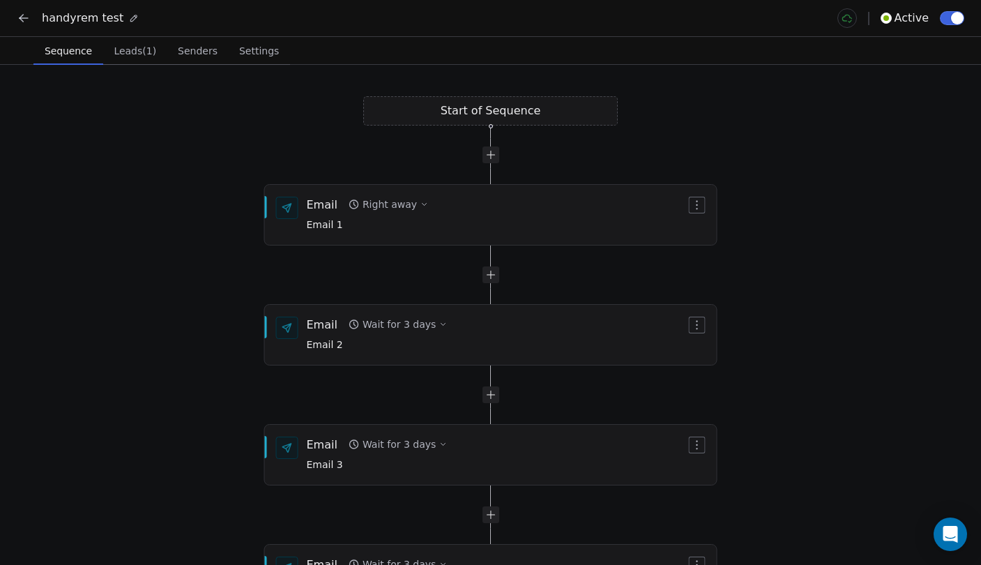
click at [150, 43] on span "Leads (1)" at bounding box center [135, 51] width 54 height 20
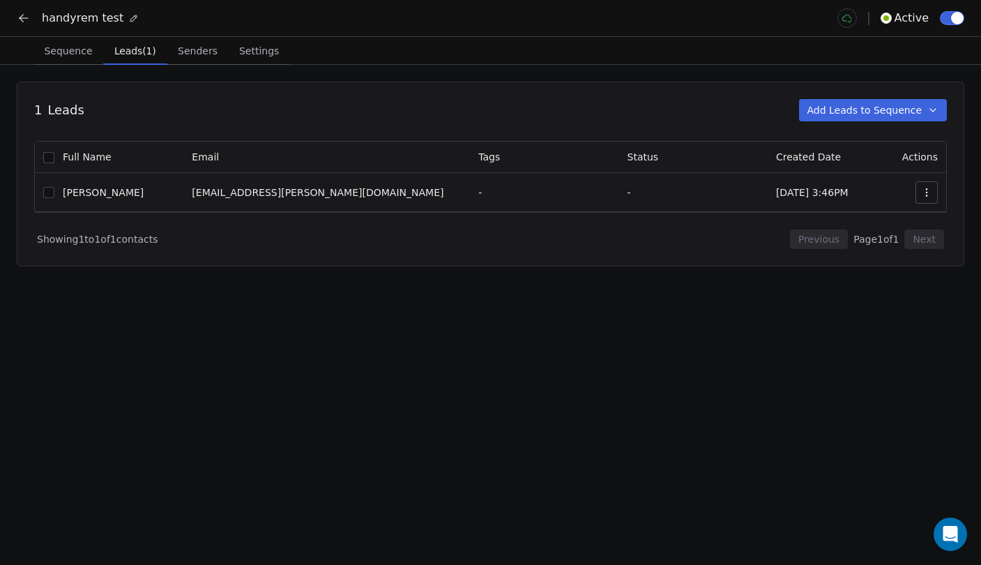
click at [95, 192] on span "[PERSON_NAME]" at bounding box center [103, 192] width 81 height 14
click at [60, 43] on span "Sequence" at bounding box center [67, 51] width 59 height 20
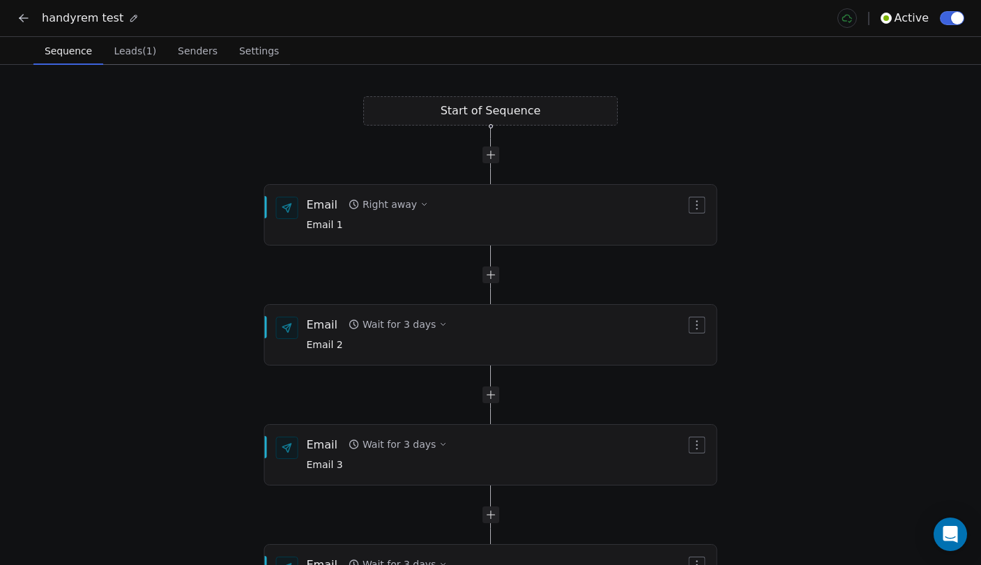
click at [142, 47] on span "Leads (1)" at bounding box center [135, 51] width 54 height 20
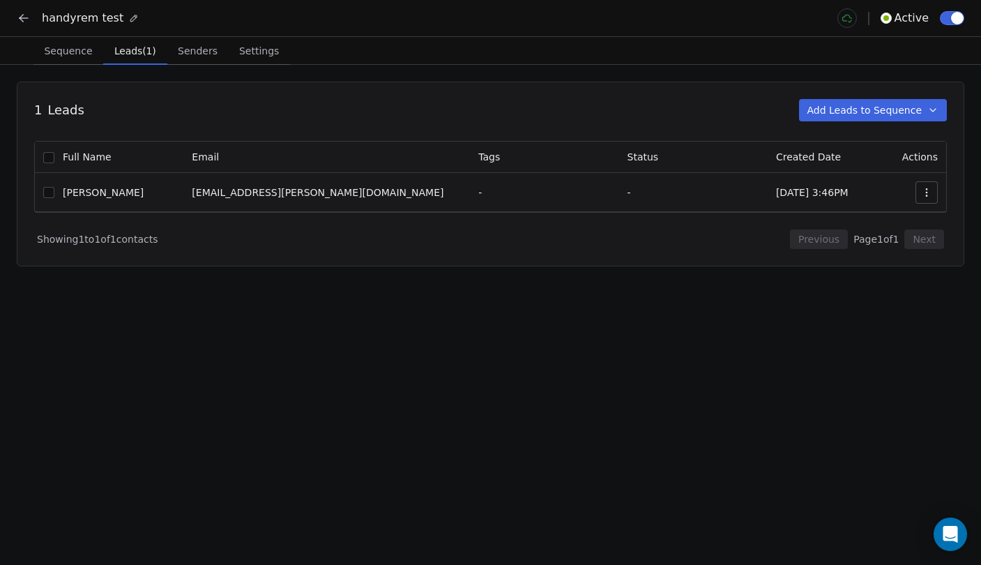
click at [10, 16] on div "handyrem test Active" at bounding box center [490, 18] width 981 height 36
click at [22, 17] on icon at bounding box center [24, 18] width 14 height 14
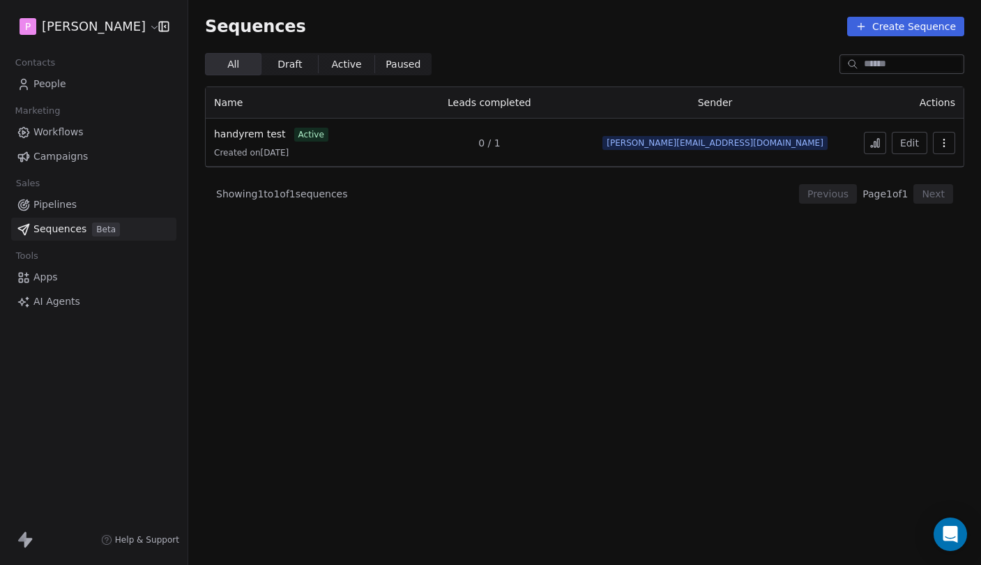
click at [70, 85] on link "People" at bounding box center [93, 83] width 165 height 23
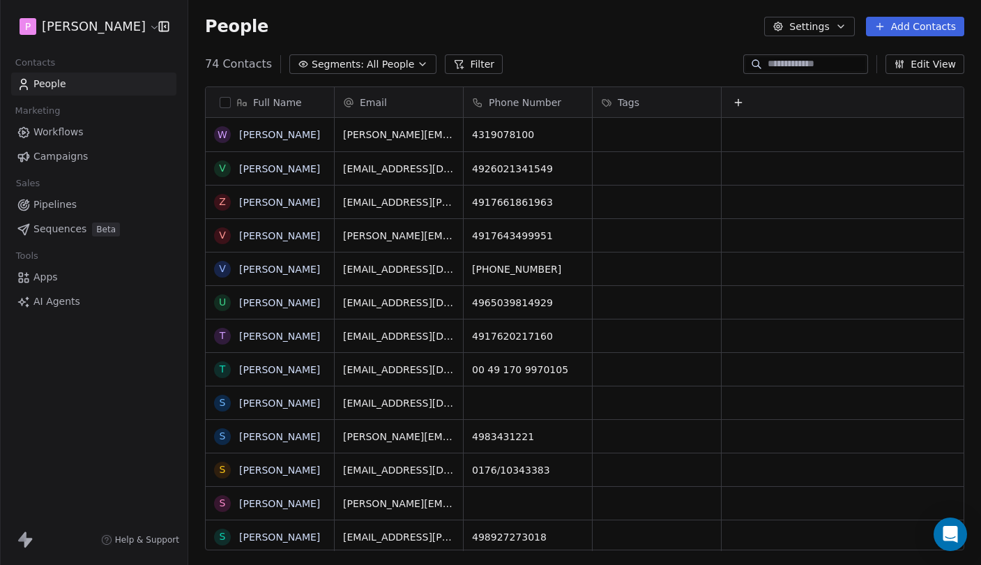
scroll to position [1, 1]
click at [225, 100] on button "button" at bounding box center [225, 102] width 11 height 11
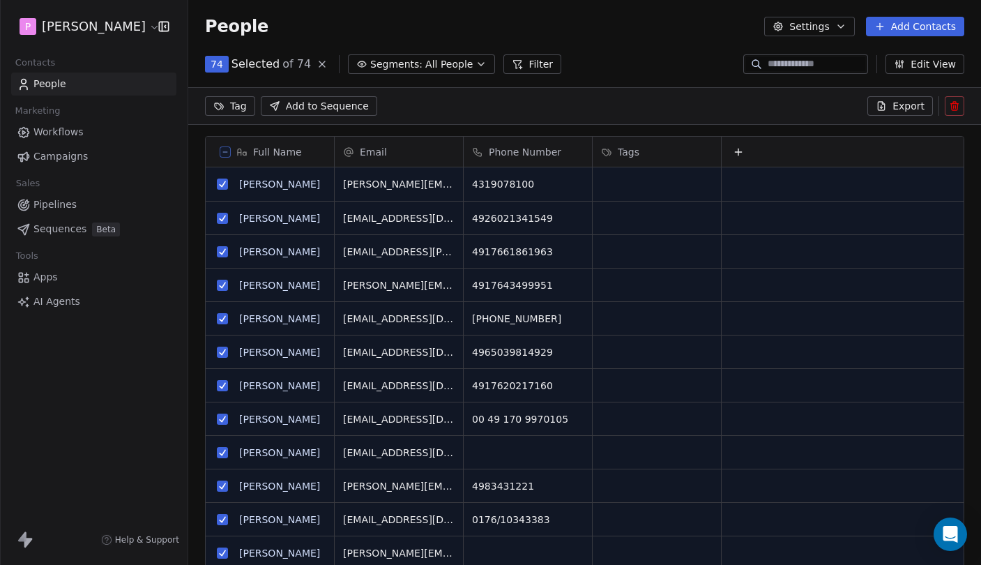
scroll to position [448, 793]
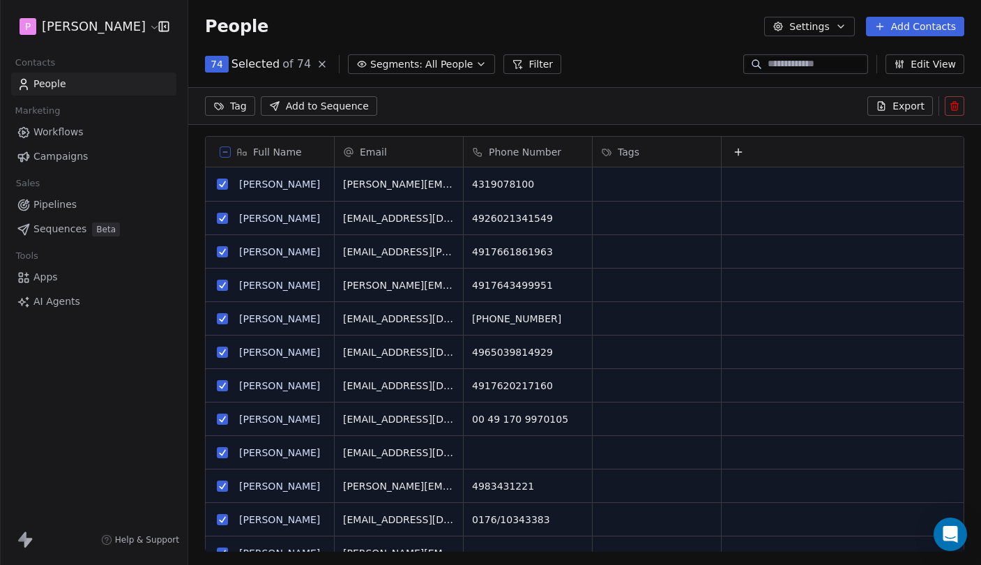
click at [221, 250] on button "grid" at bounding box center [222, 251] width 11 height 11
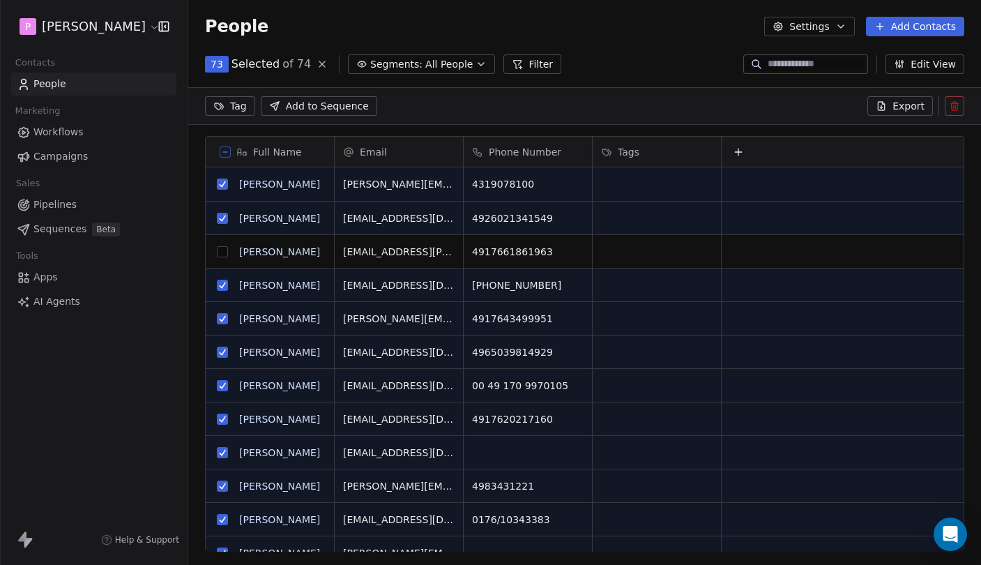
click at [339, 103] on span "Add to Sequence" at bounding box center [327, 106] width 83 height 14
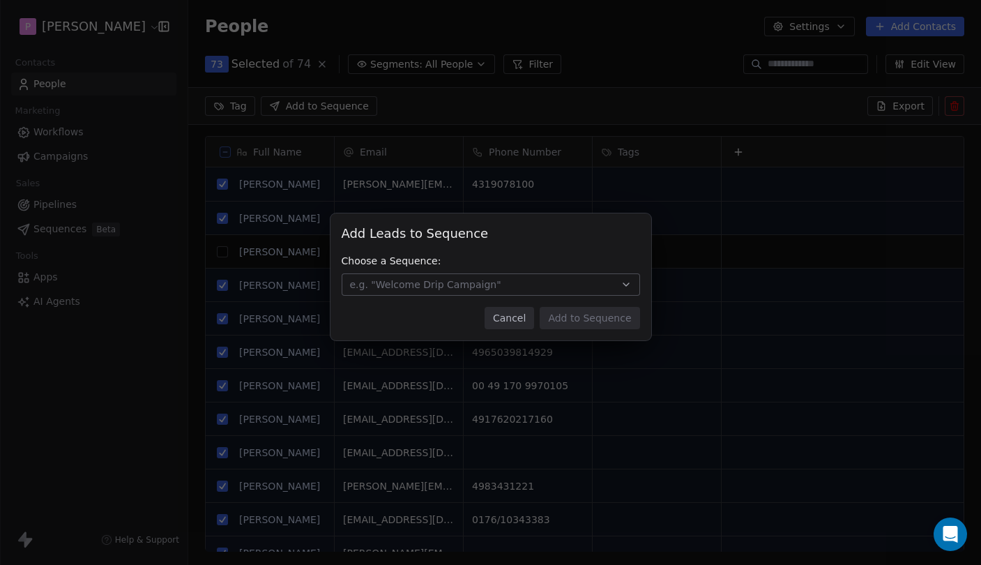
click at [461, 282] on span "e.g. "Welcome Drip Campaign"" at bounding box center [425, 284] width 151 height 14
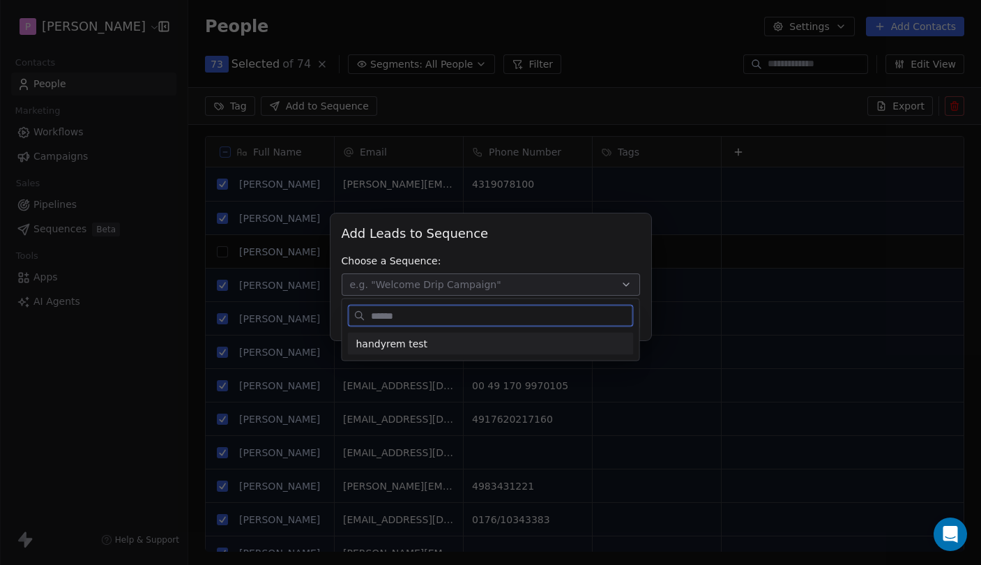
click at [438, 341] on div "handyrem test" at bounding box center [490, 343] width 269 height 15
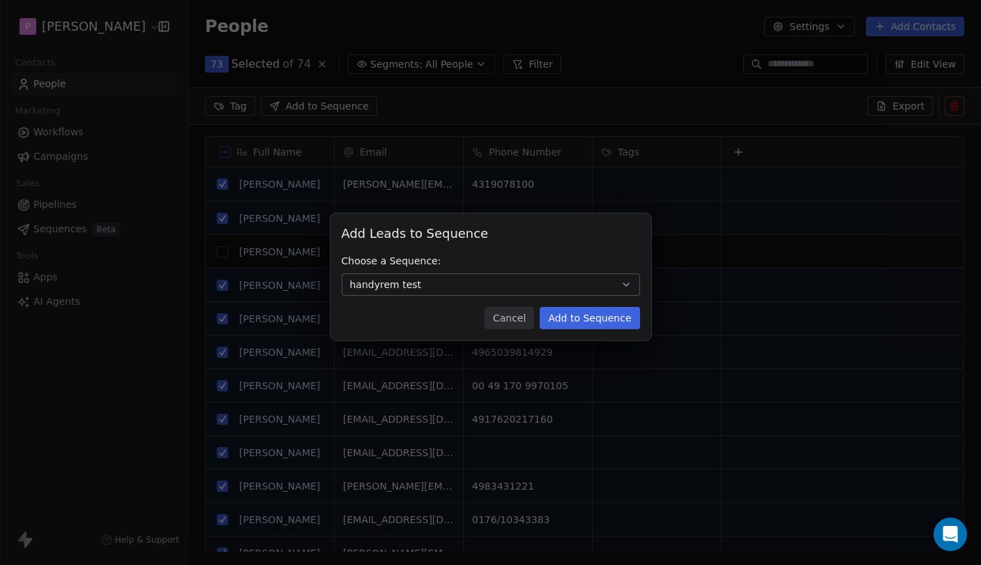
drag, startPoint x: 588, startPoint y: 316, endPoint x: 521, endPoint y: 323, distance: 66.7
click at [521, 323] on div "Cancel Add to Sequence" at bounding box center [491, 318] width 298 height 22
click at [515, 318] on button "Cancel" at bounding box center [508, 318] width 49 height 22
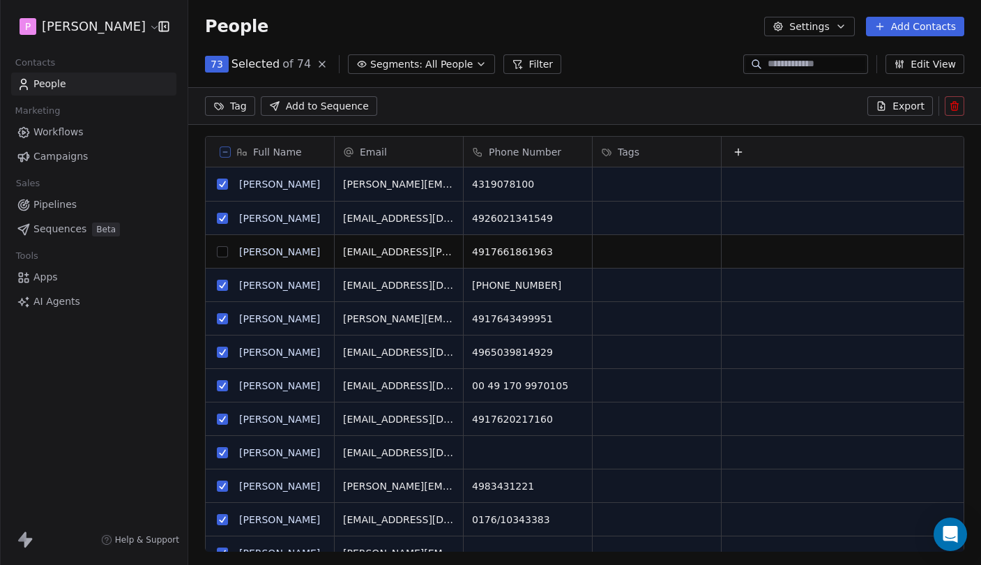
click at [67, 224] on span "Sequences" at bounding box center [59, 229] width 53 height 15
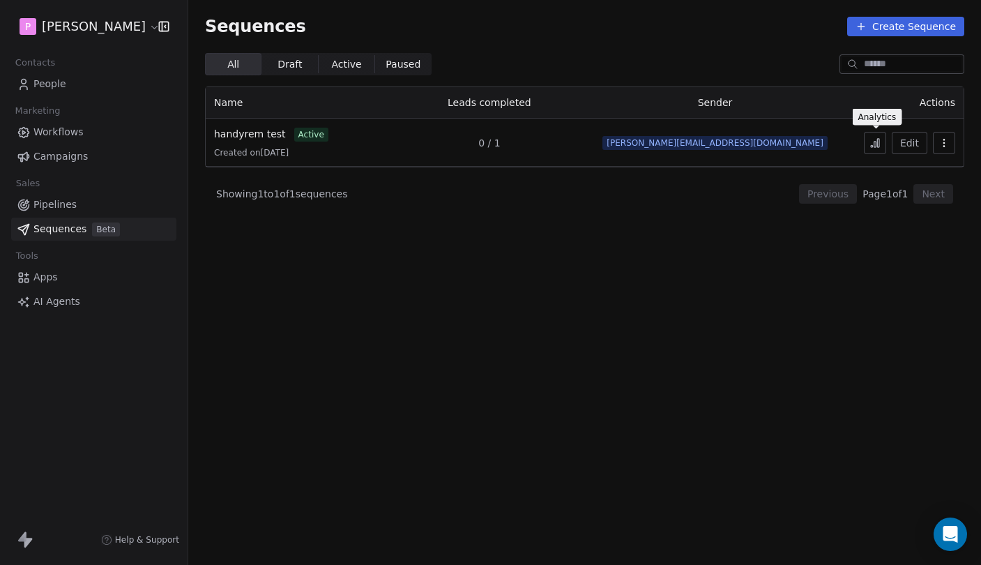
click at [869, 150] on button at bounding box center [875, 143] width 22 height 22
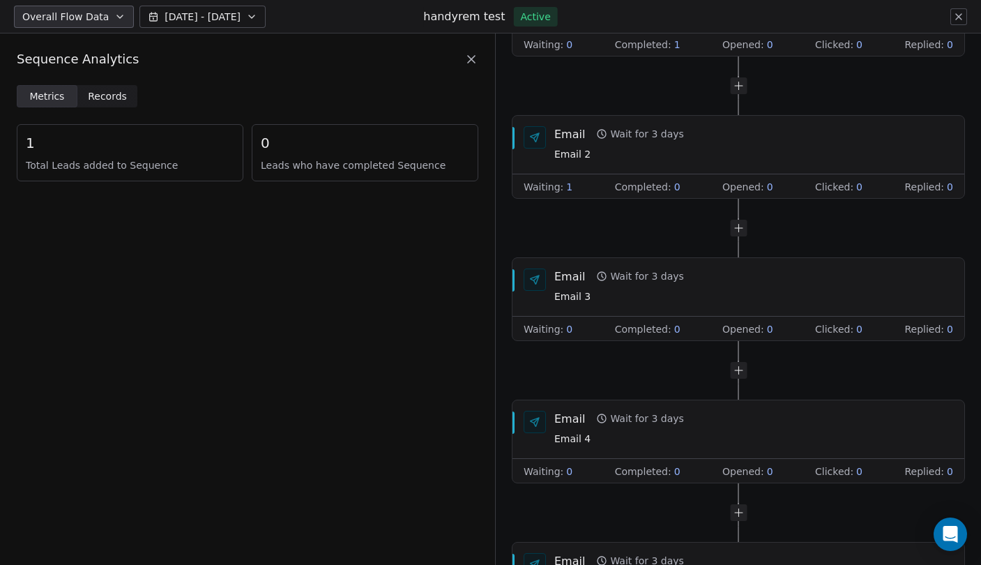
click at [466, 59] on icon at bounding box center [471, 59] width 14 height 14
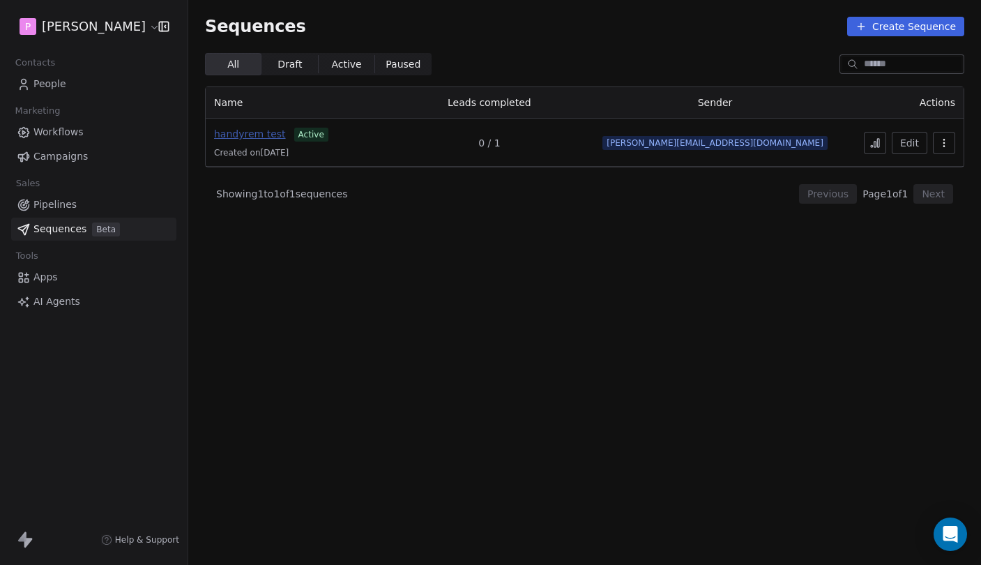
click at [263, 135] on span "handyrem test" at bounding box center [250, 133] width 72 height 11
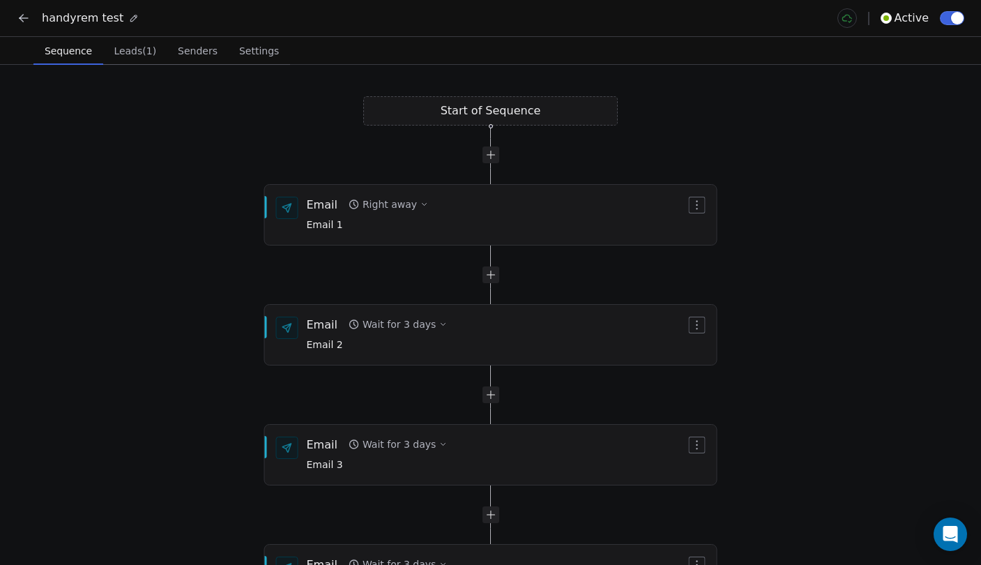
click at [268, 58] on span "Settings" at bounding box center [259, 51] width 51 height 20
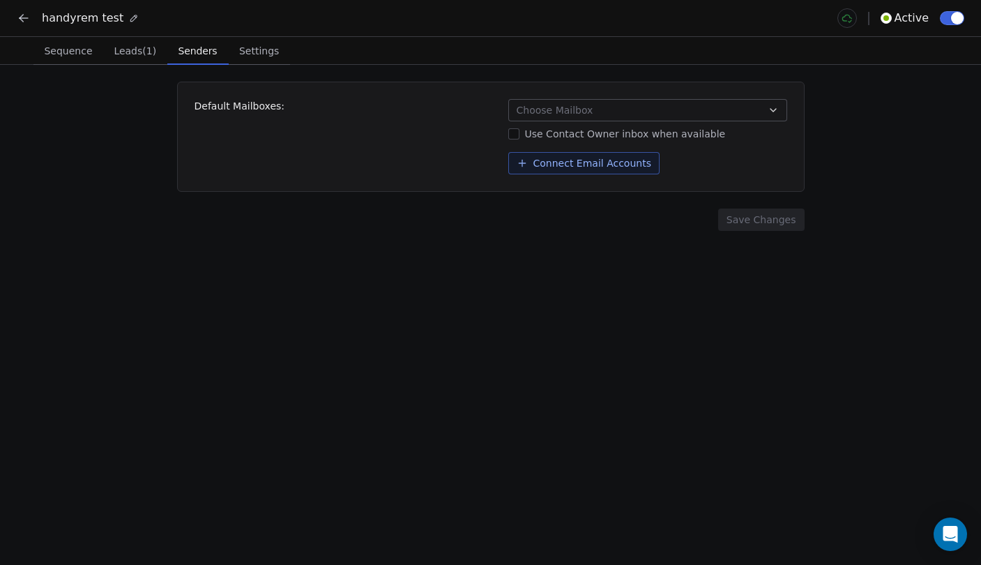
click at [193, 52] on span "Senders" at bounding box center [198, 51] width 50 height 20
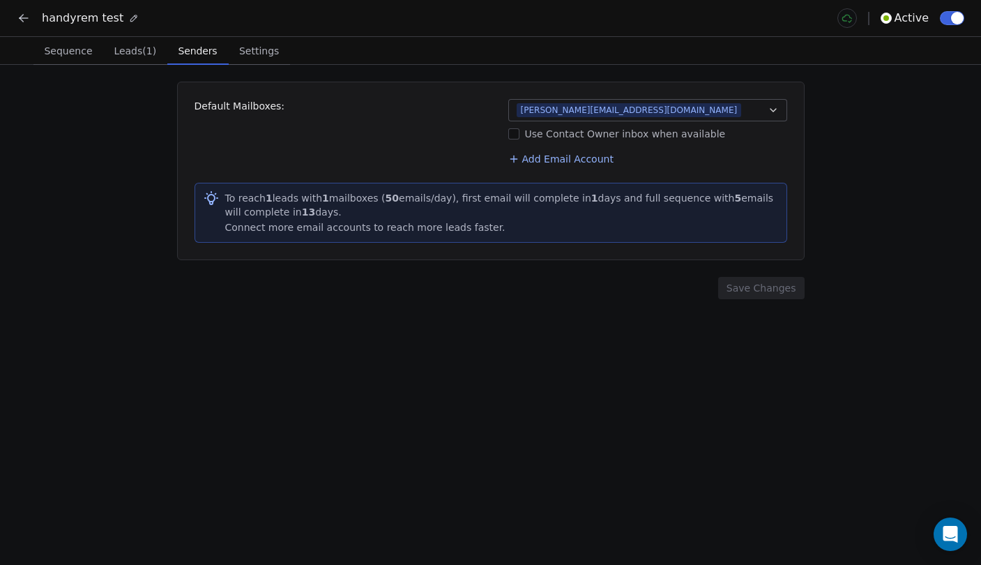
click at [311, 231] on div "Connect more email accounts to reach more leads faster." at bounding box center [501, 227] width 553 height 14
click at [323, 231] on div "Connect more email accounts to reach more leads faster." at bounding box center [501, 227] width 553 height 14
click at [344, 231] on div "Connect more email accounts to reach more leads faster." at bounding box center [501, 227] width 553 height 14
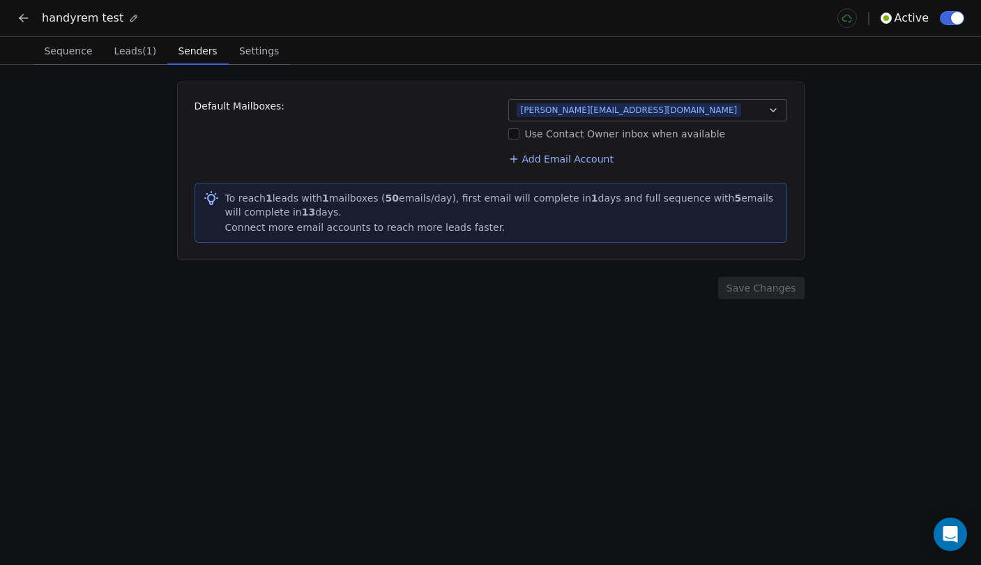
click at [72, 52] on span "Sequence" at bounding box center [67, 51] width 59 height 20
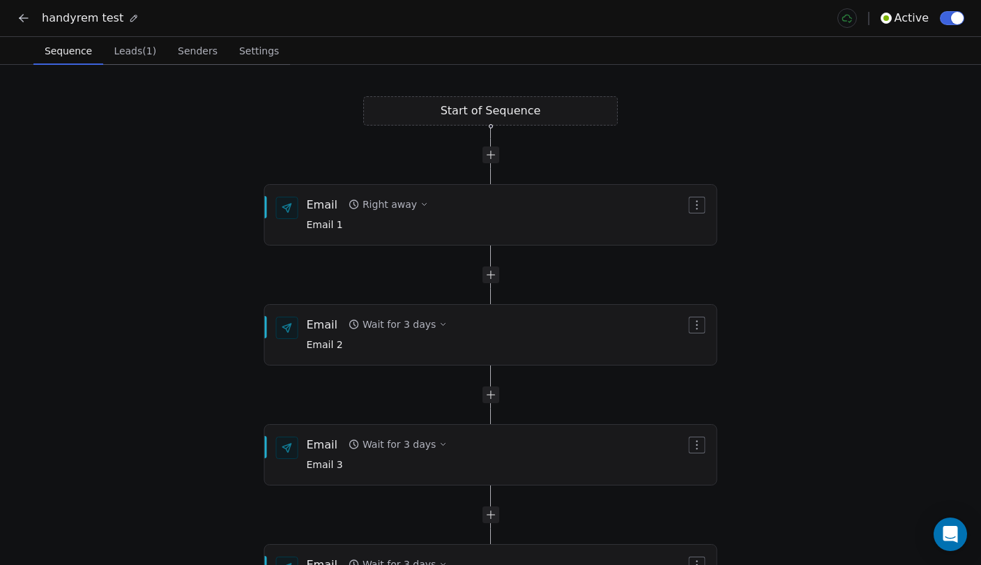
click at [25, 24] on icon at bounding box center [24, 18] width 14 height 14
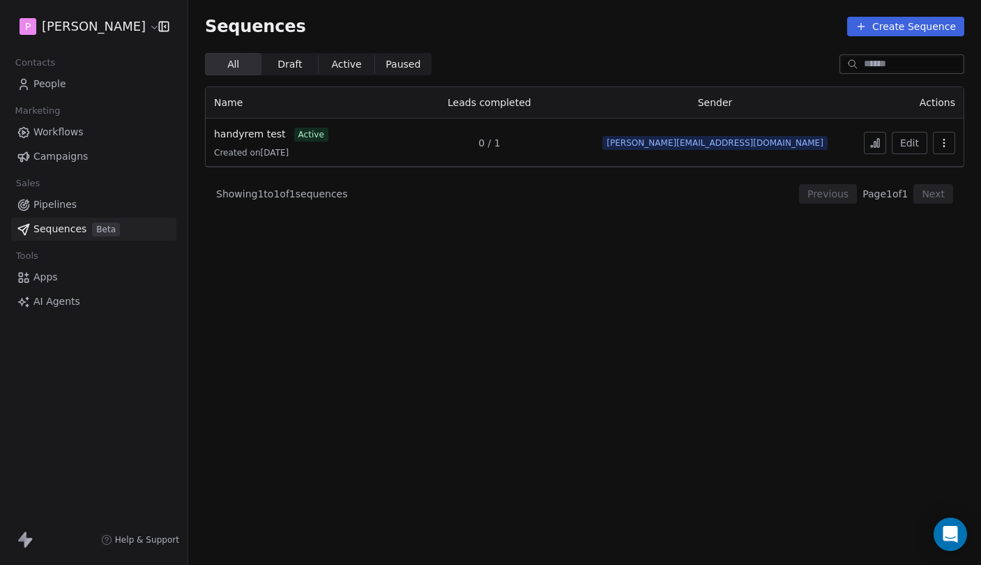
click at [56, 82] on span "People" at bounding box center [49, 84] width 33 height 15
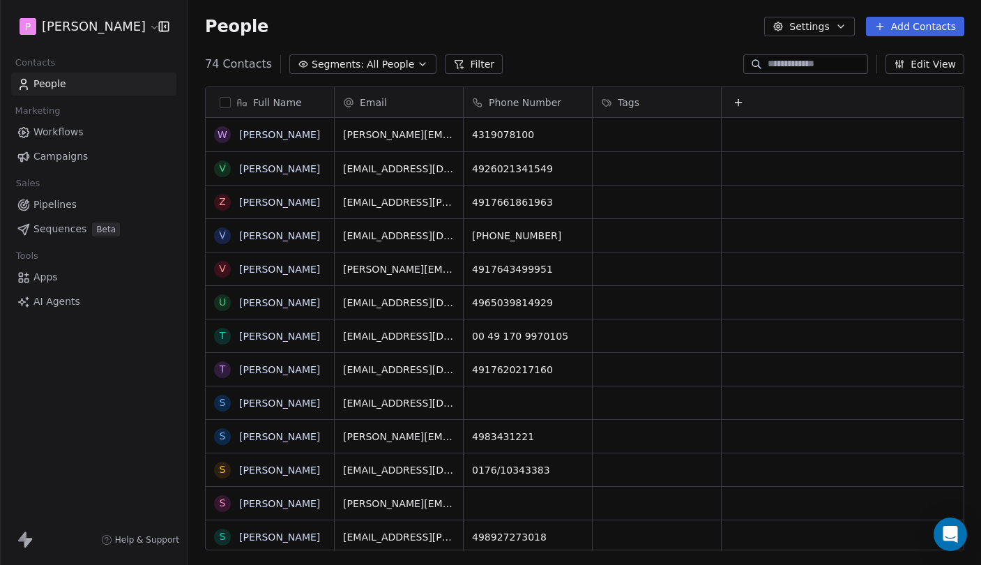
click at [219, 105] on div "Full Name" at bounding box center [268, 102] width 109 height 14
click at [228, 100] on html "P Pedro Contacts People Marketing Workflows Campaigns Sales Pipelines Sequences…" at bounding box center [490, 282] width 981 height 565
click at [223, 104] on button "button" at bounding box center [225, 102] width 11 height 11
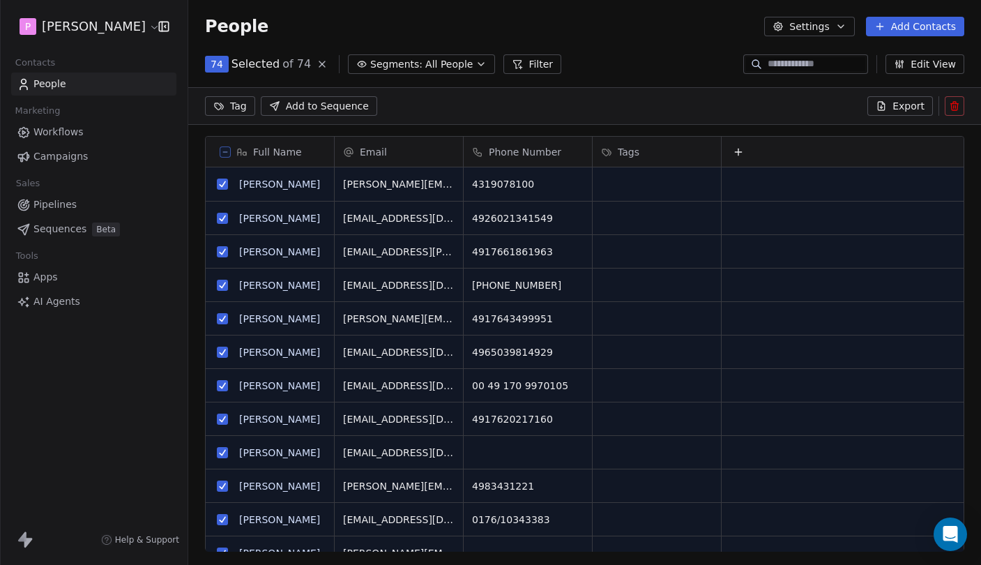
click at [220, 249] on button "grid" at bounding box center [222, 251] width 11 height 11
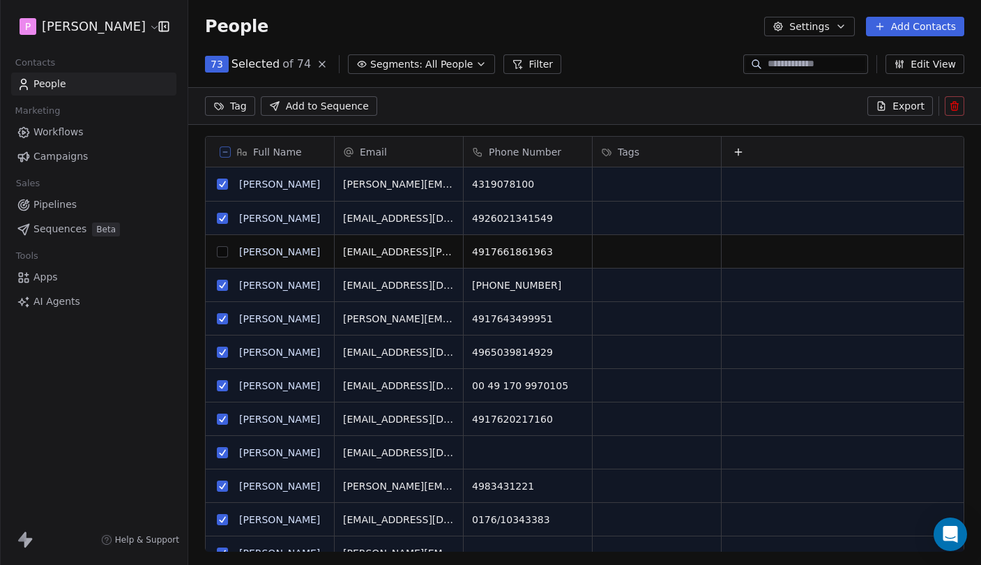
click at [293, 104] on span "Add to Sequence" at bounding box center [327, 106] width 83 height 14
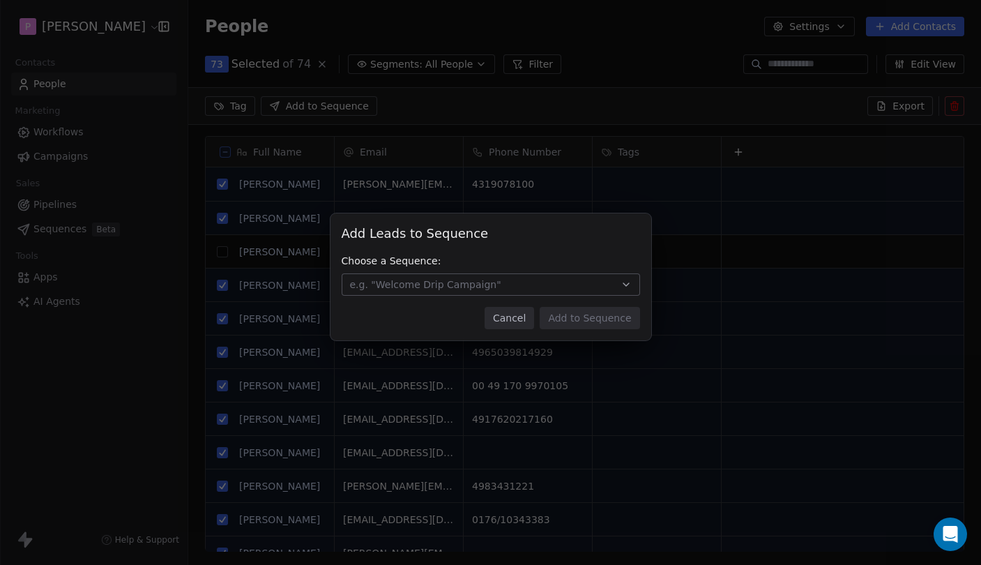
click at [389, 284] on span "e.g. "Welcome Drip Campaign"" at bounding box center [425, 284] width 151 height 14
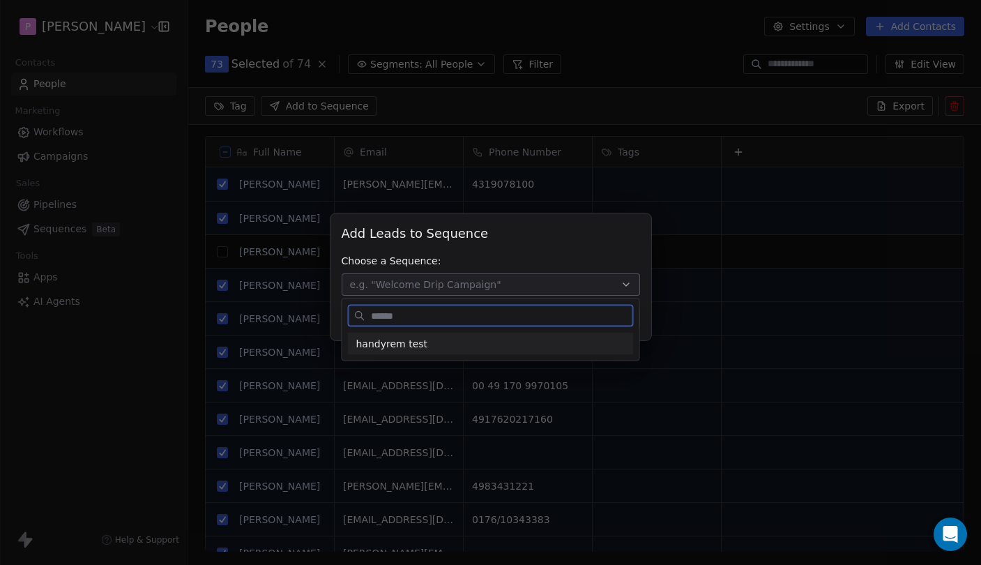
click at [404, 345] on span "handyrem test" at bounding box center [392, 343] width 72 height 15
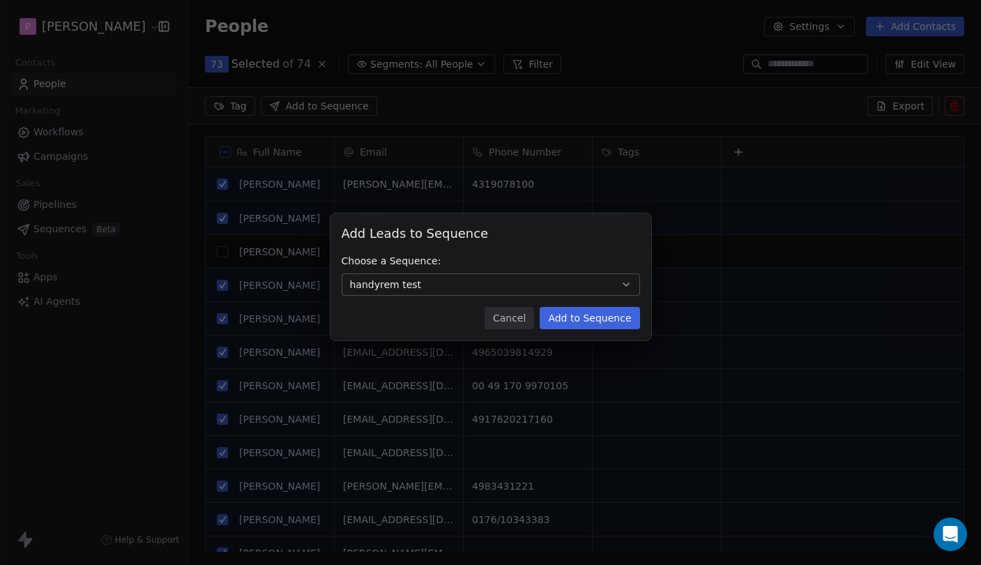
click at [597, 316] on button "Add to Sequence" at bounding box center [590, 318] width 100 height 22
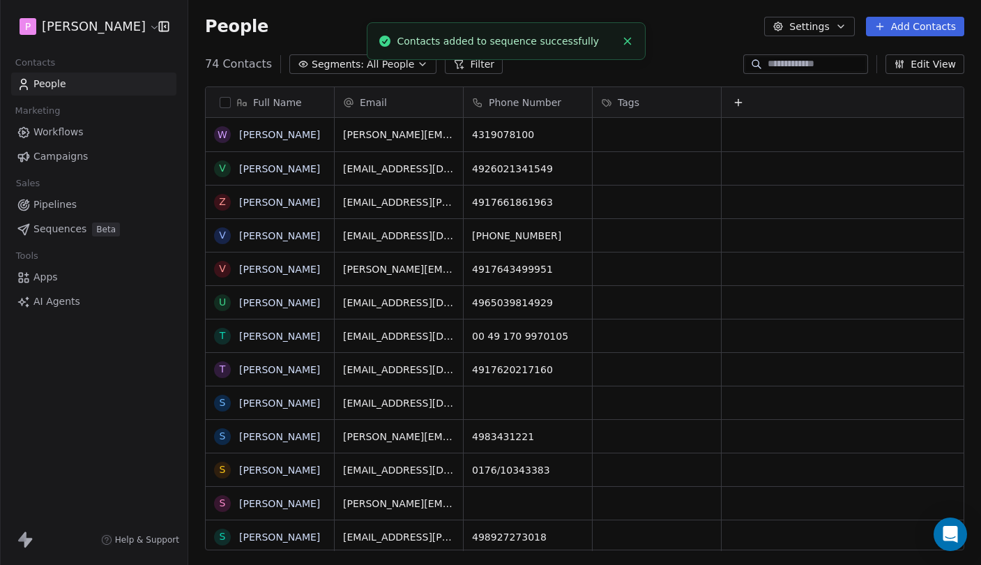
click at [627, 42] on line "Close toast" at bounding box center [627, 41] width 6 height 6
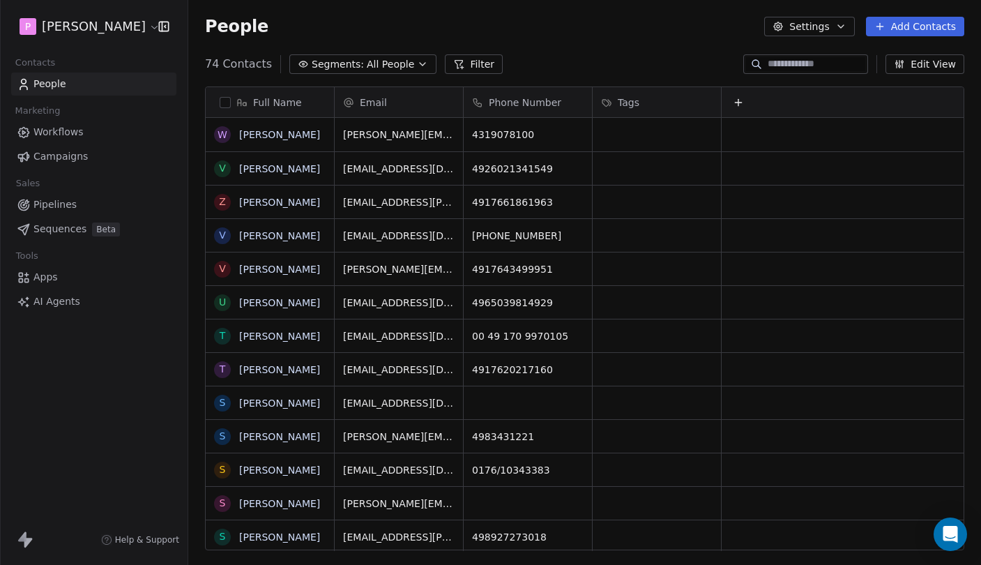
click at [53, 230] on span "Sequences" at bounding box center [59, 229] width 53 height 15
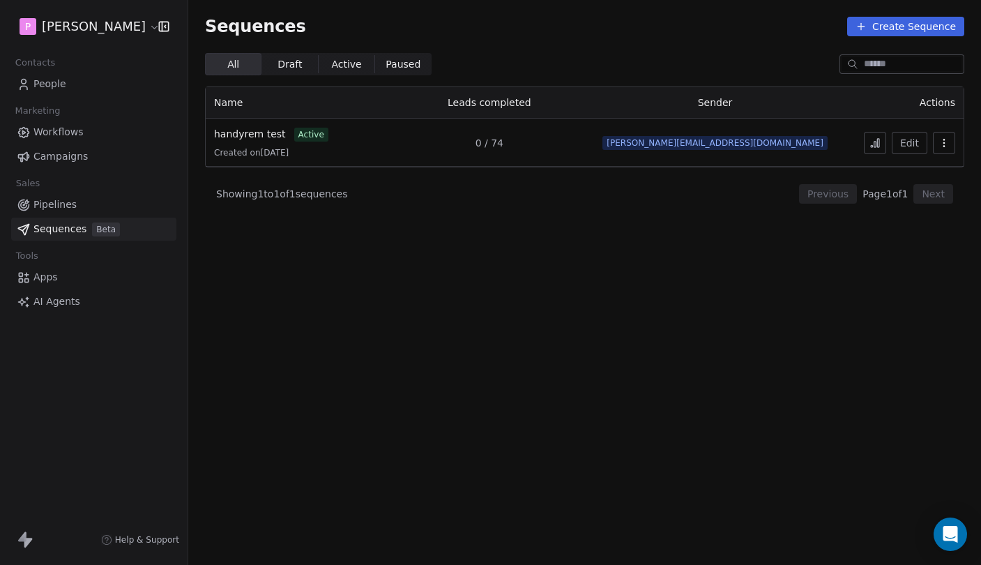
click at [263, 142] on div "handyrem test active Created on [DATE]" at bounding box center [300, 142] width 172 height 31
click at [261, 141] on div "handyrem test active Created on 27. Aug. 2025" at bounding box center [300, 142] width 172 height 31
click at [256, 137] on span "handyrem test" at bounding box center [250, 133] width 72 height 11
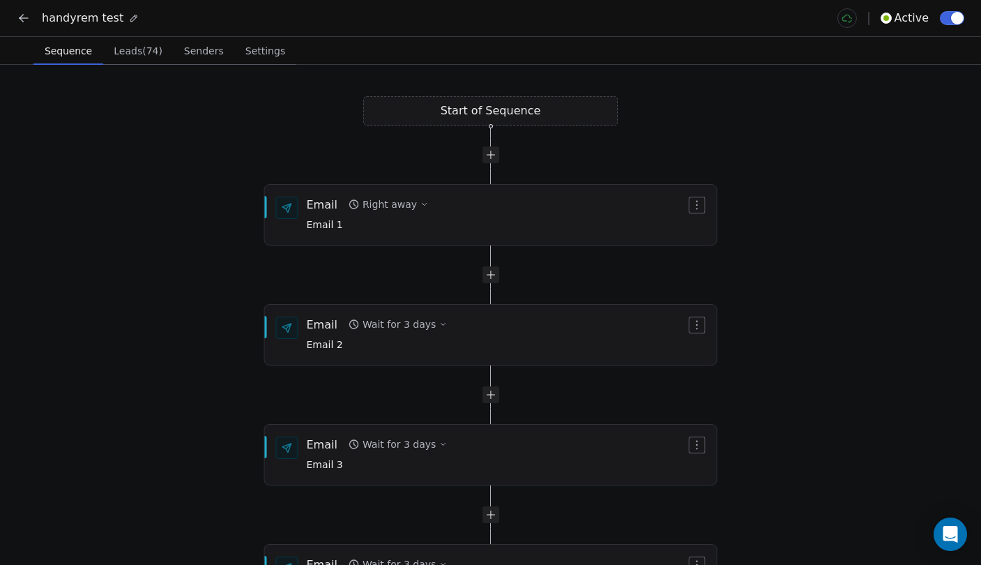
click at [142, 60] on span "Leads (74)" at bounding box center [138, 51] width 60 height 20
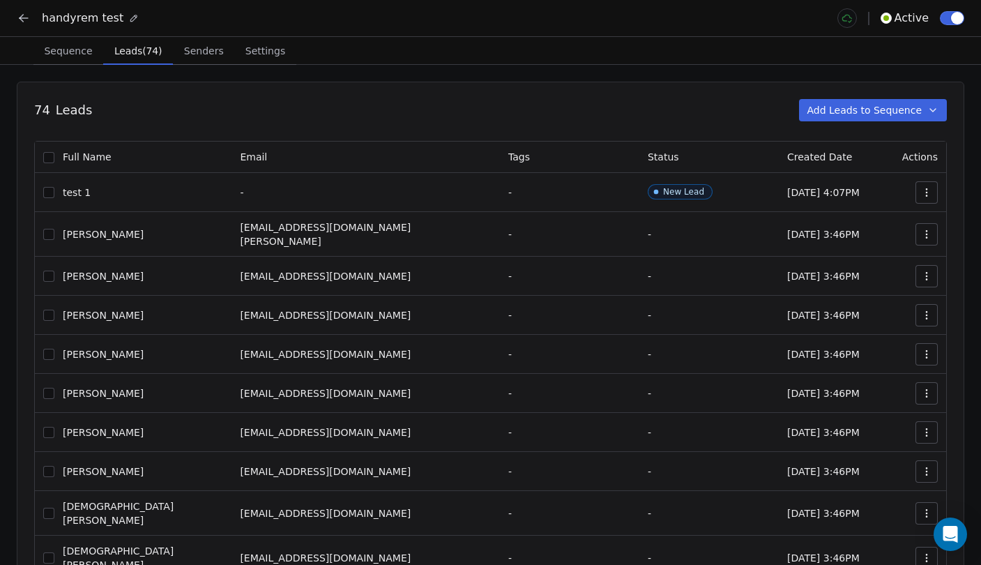
click at [19, 17] on icon at bounding box center [24, 18] width 14 height 14
